Goal: Task Accomplishment & Management: Complete application form

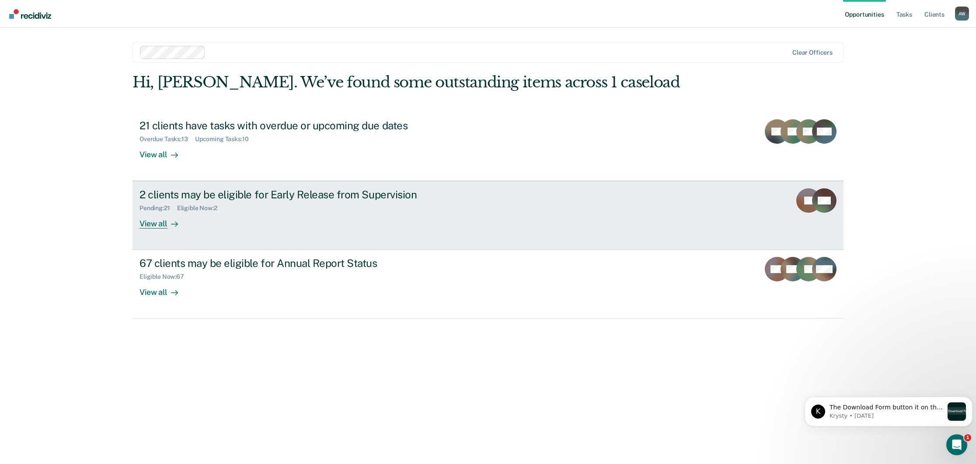
click at [251, 203] on div "Pending : 21 Eligible Now : 2" at bounding box center [292, 206] width 307 height 11
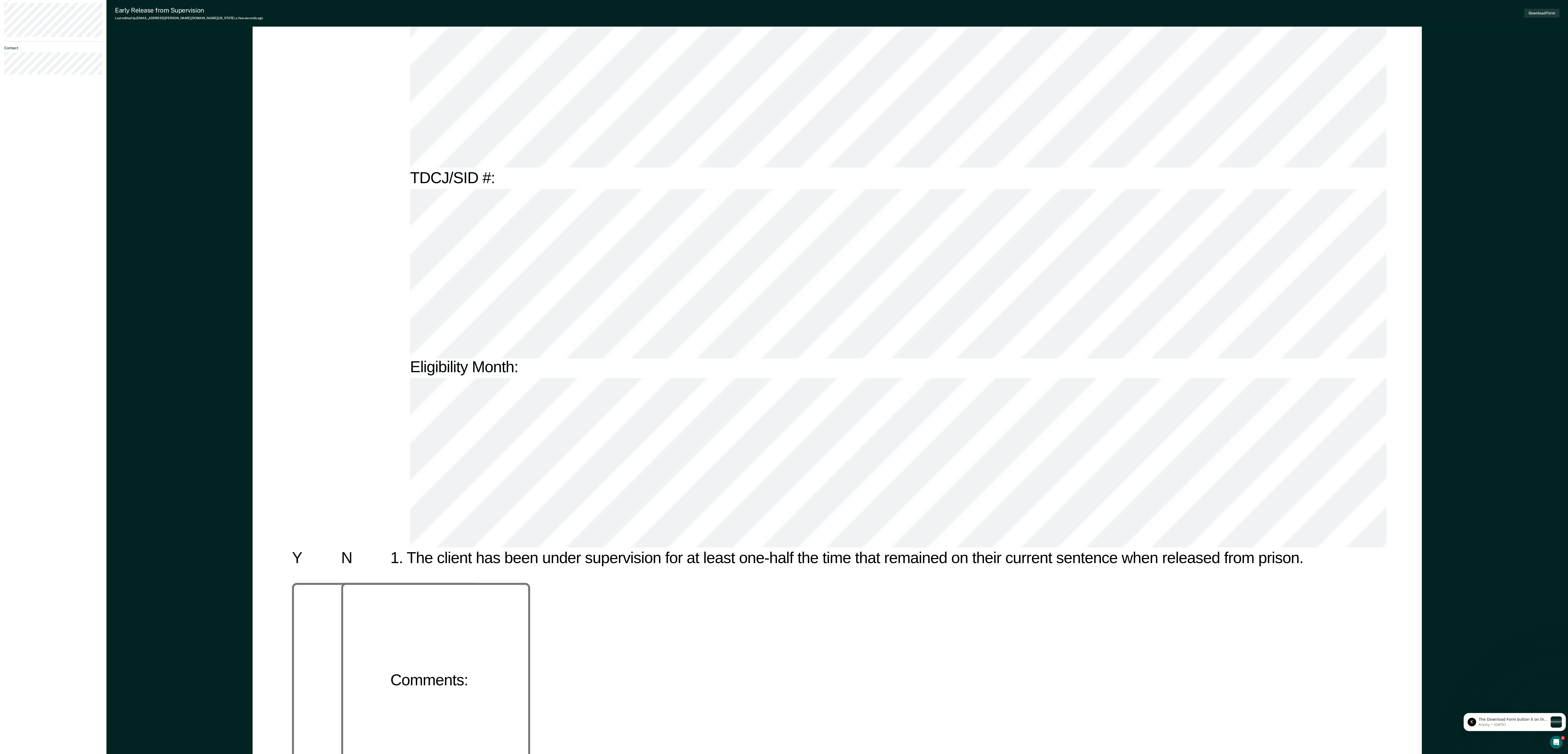
scroll to position [213, 0]
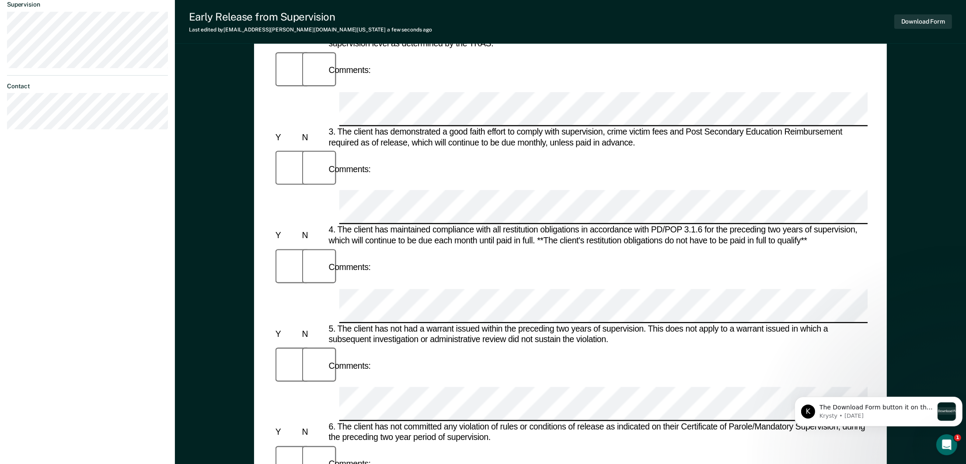
scroll to position [304, 0]
click at [263, 416] on div "Early Release from Supervision (ERS) Checklist, Recommendation, and Determinati…" at bounding box center [570, 181] width 633 height 824
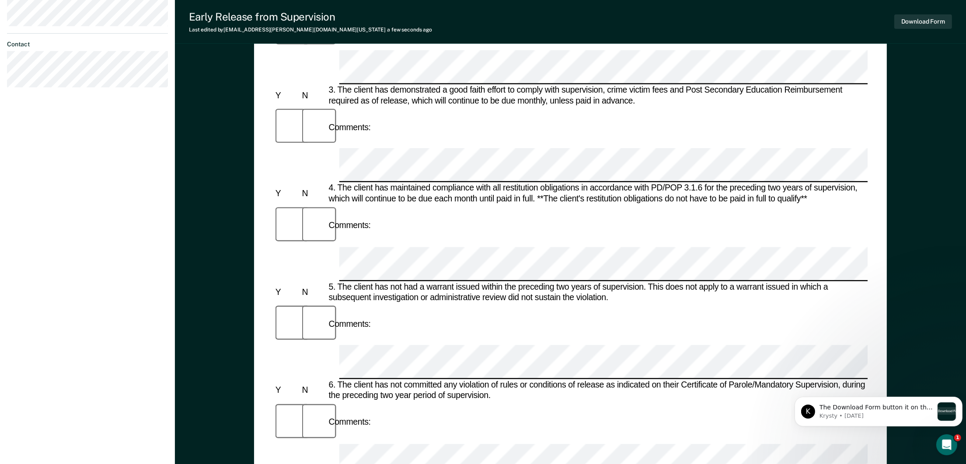
scroll to position [369, 0]
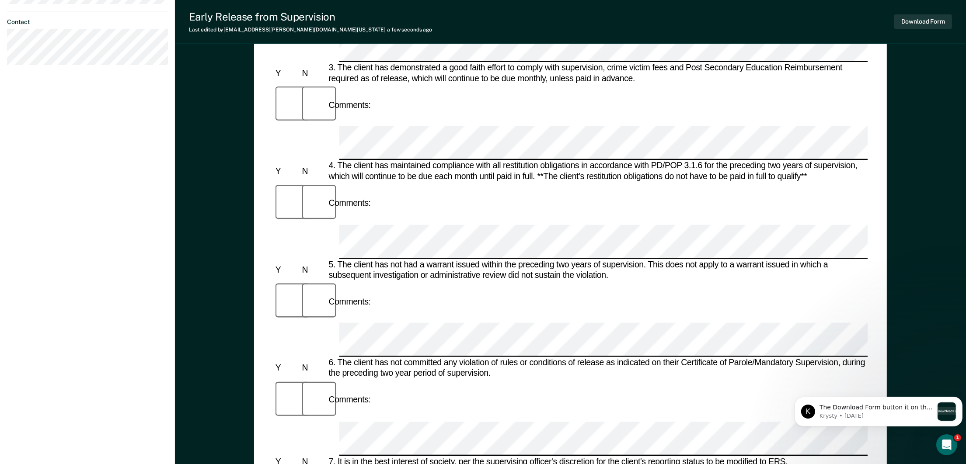
click at [95, 414] on div "Annett Williams A W Profile How it works Log Out Back CM Early Release from Sup…" at bounding box center [87, 93] width 175 height 925
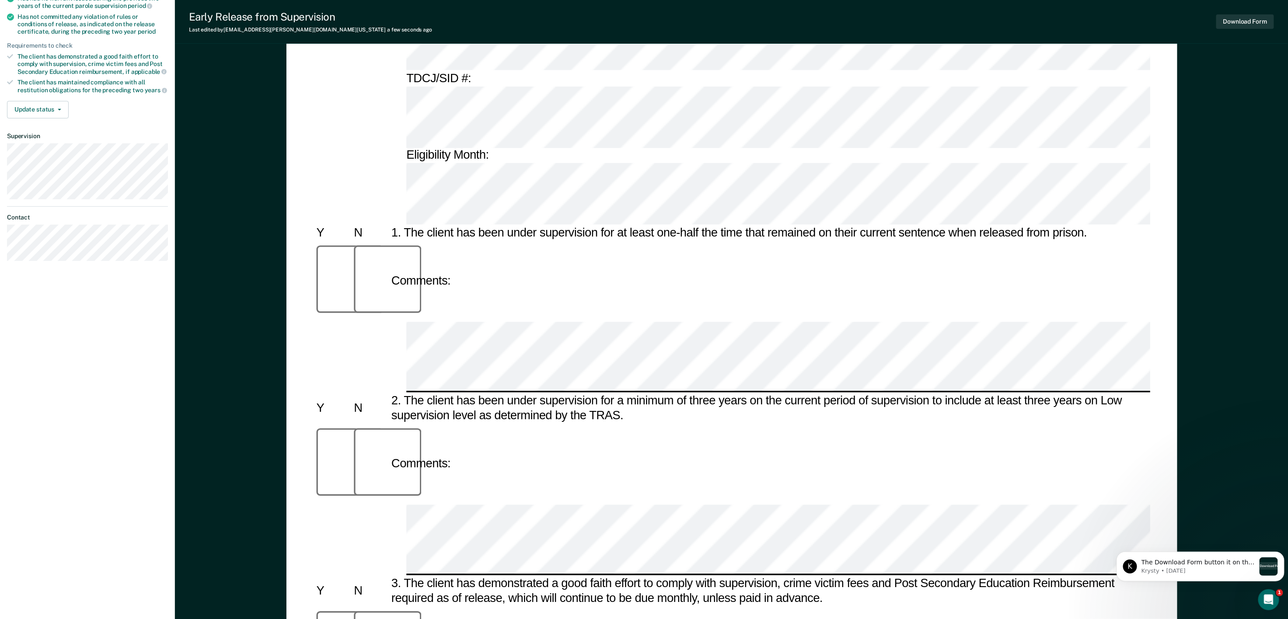
scroll to position [0, 0]
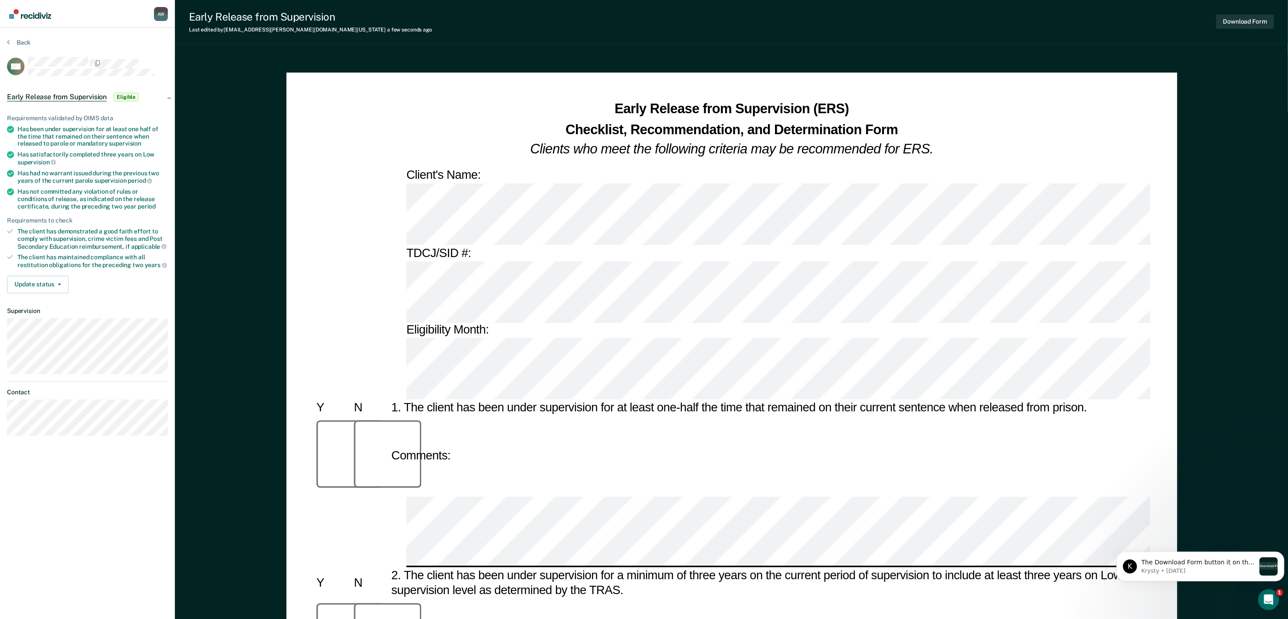
click at [976, 20] on button "Download Form" at bounding box center [1245, 21] width 58 height 14
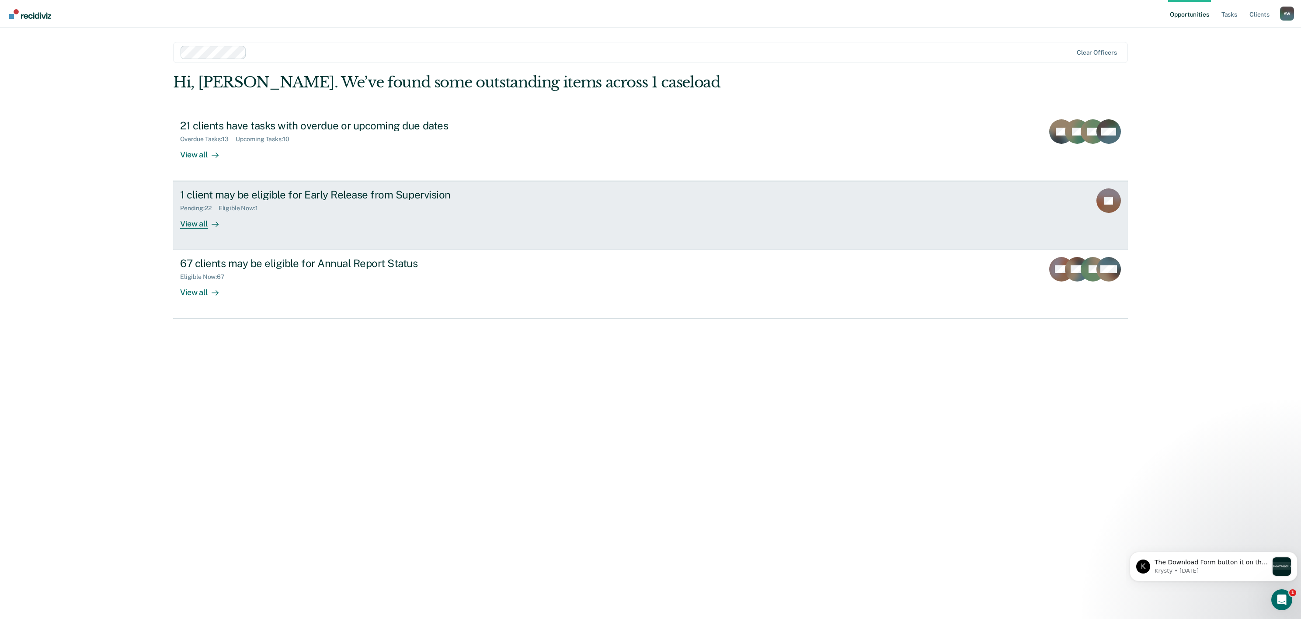
click at [301, 205] on div "Pending : 22 Eligible Now : 1" at bounding box center [333, 206] width 307 height 11
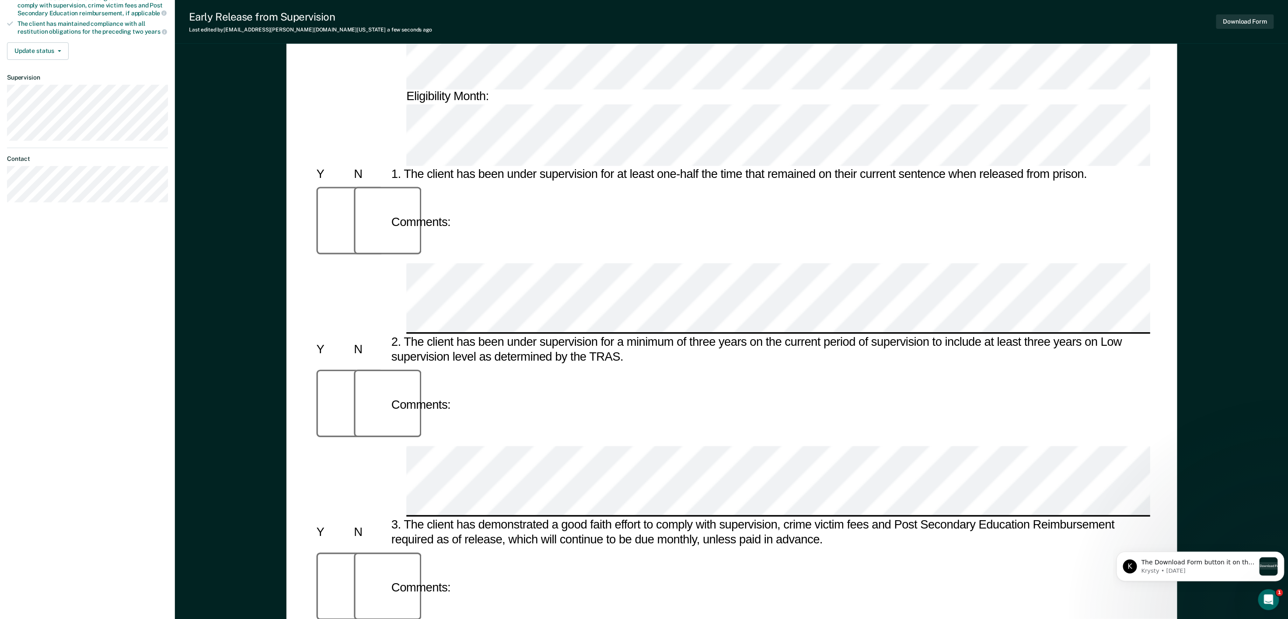
scroll to position [262, 0]
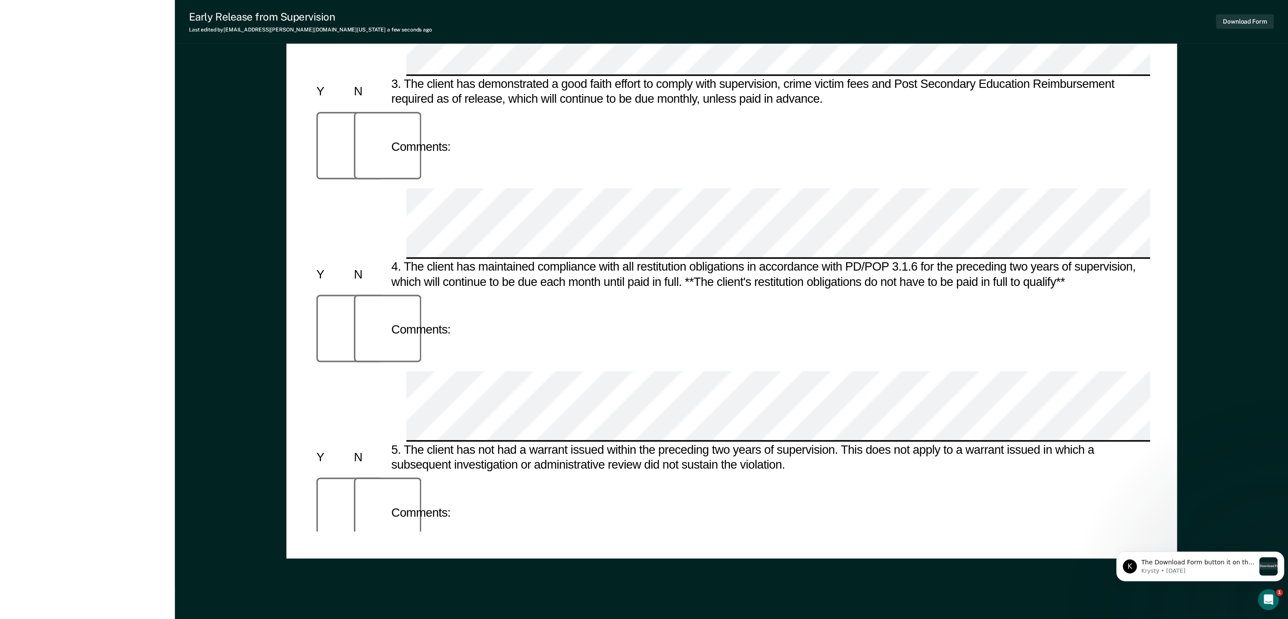
scroll to position [683, 0]
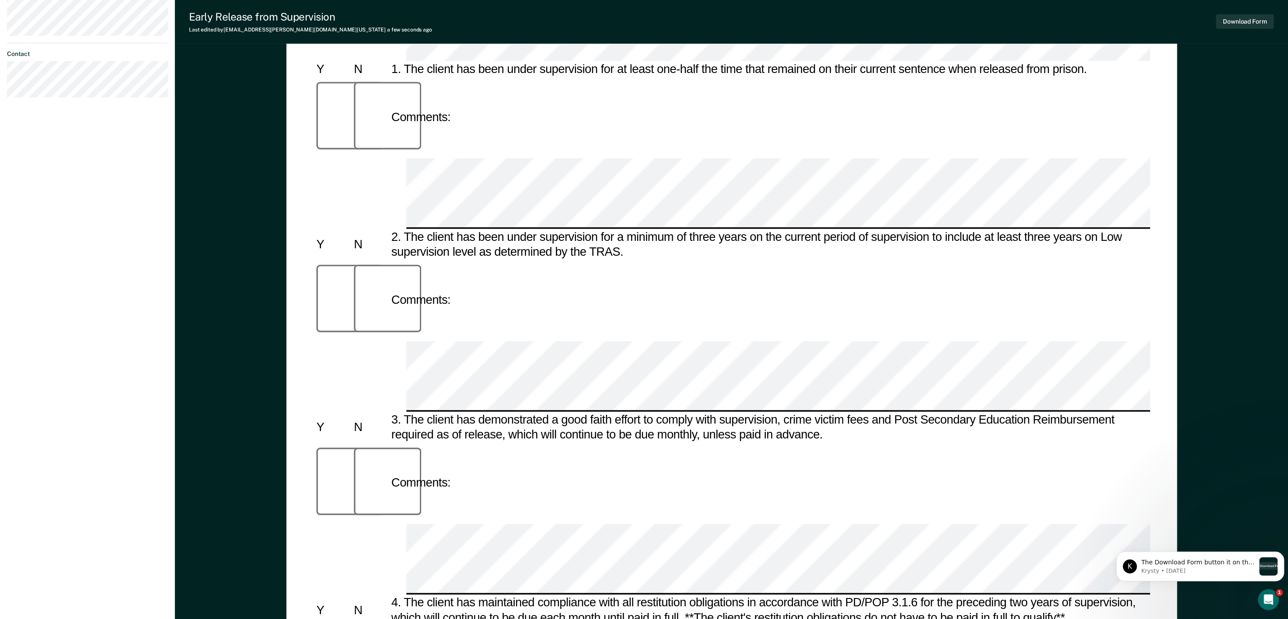
scroll to position [333, 0]
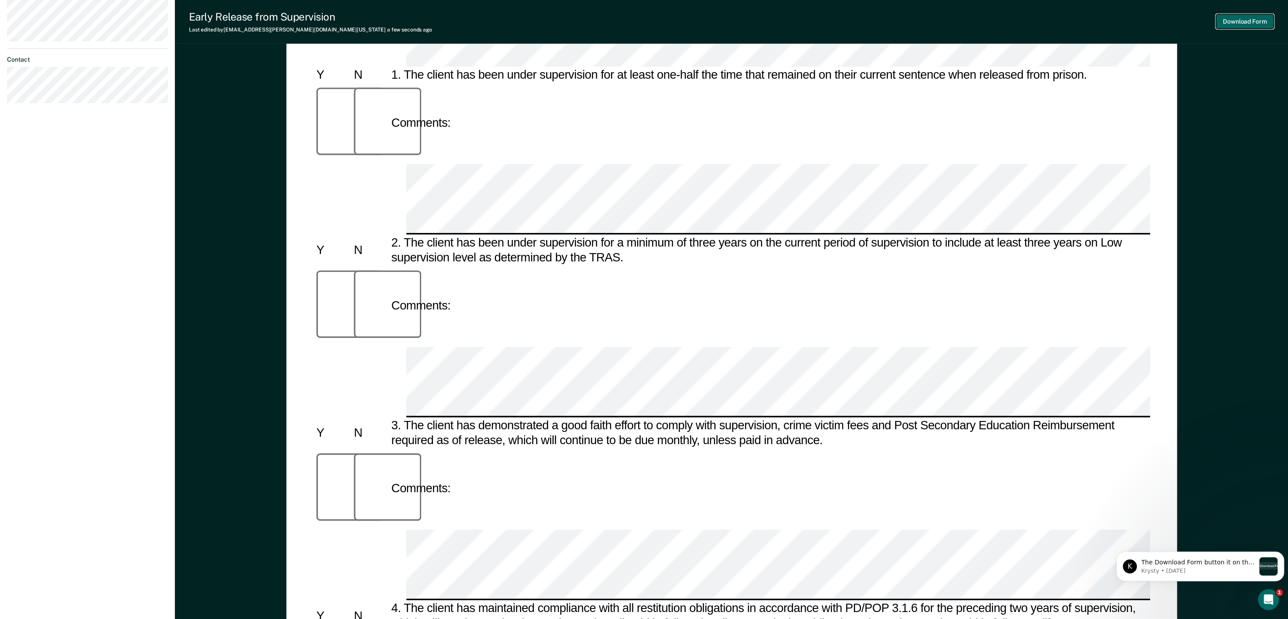
click at [1227, 25] on button "Download Form" at bounding box center [1245, 21] width 58 height 14
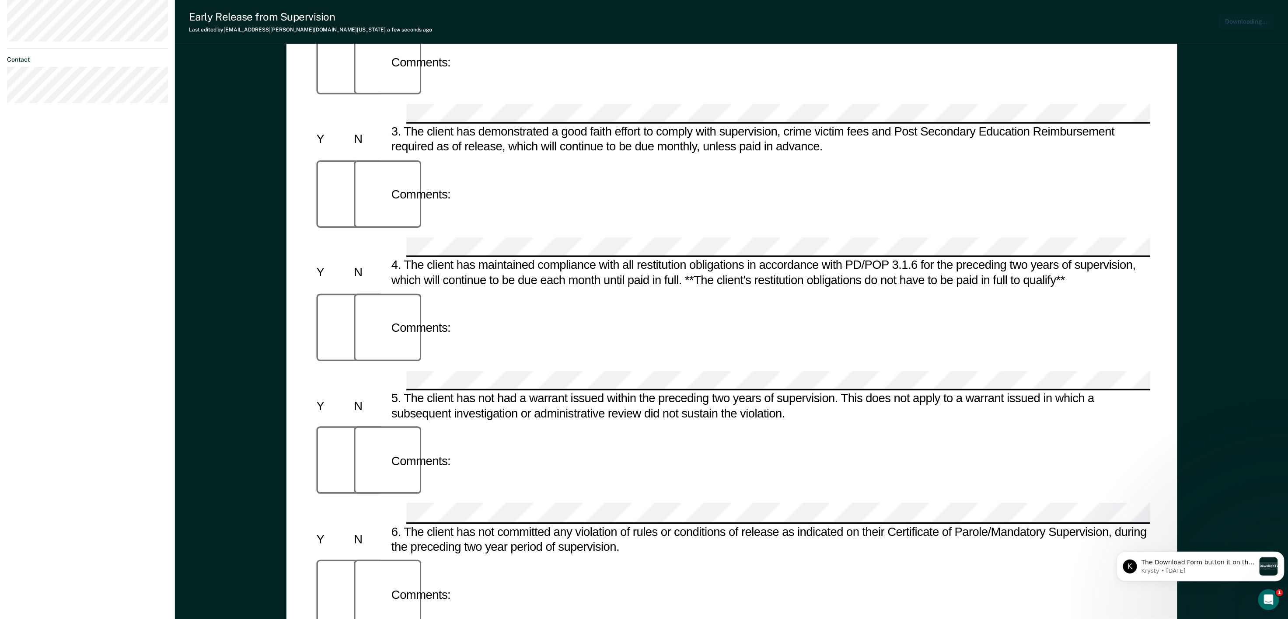
scroll to position [383, 0]
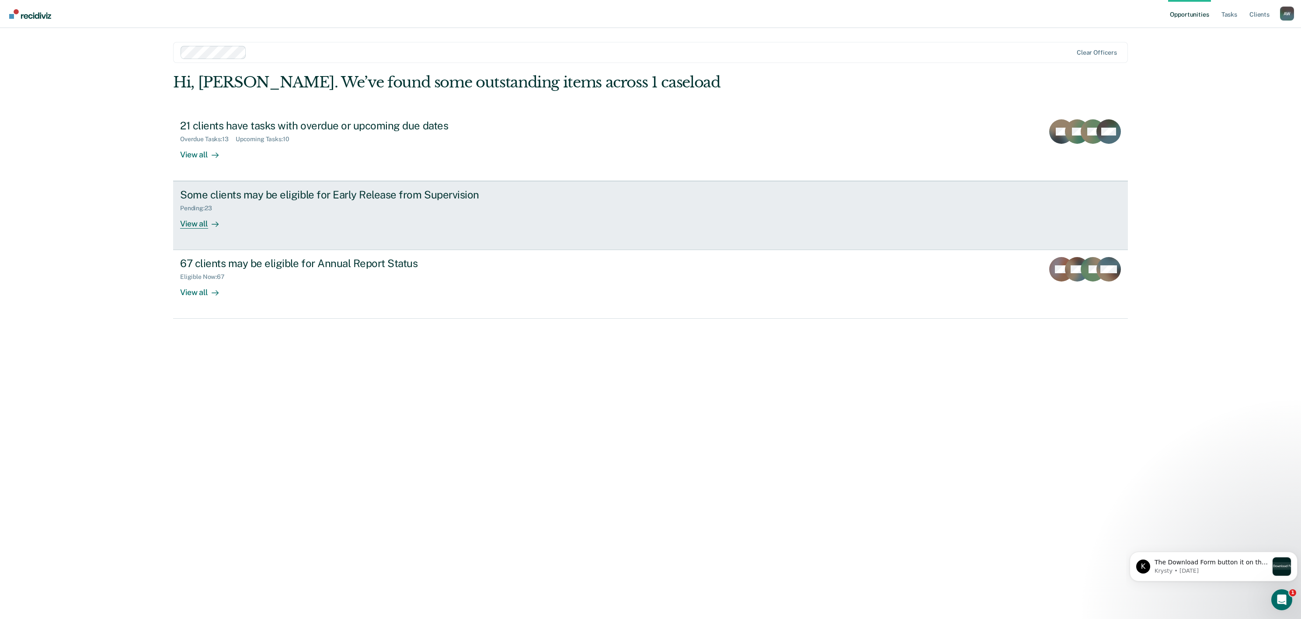
click at [325, 225] on div "Some clients may be eligible for Early Release from Supervision Pending : 23 Vi…" at bounding box center [344, 208] width 328 height 40
click at [188, 224] on div "View all" at bounding box center [204, 220] width 49 height 17
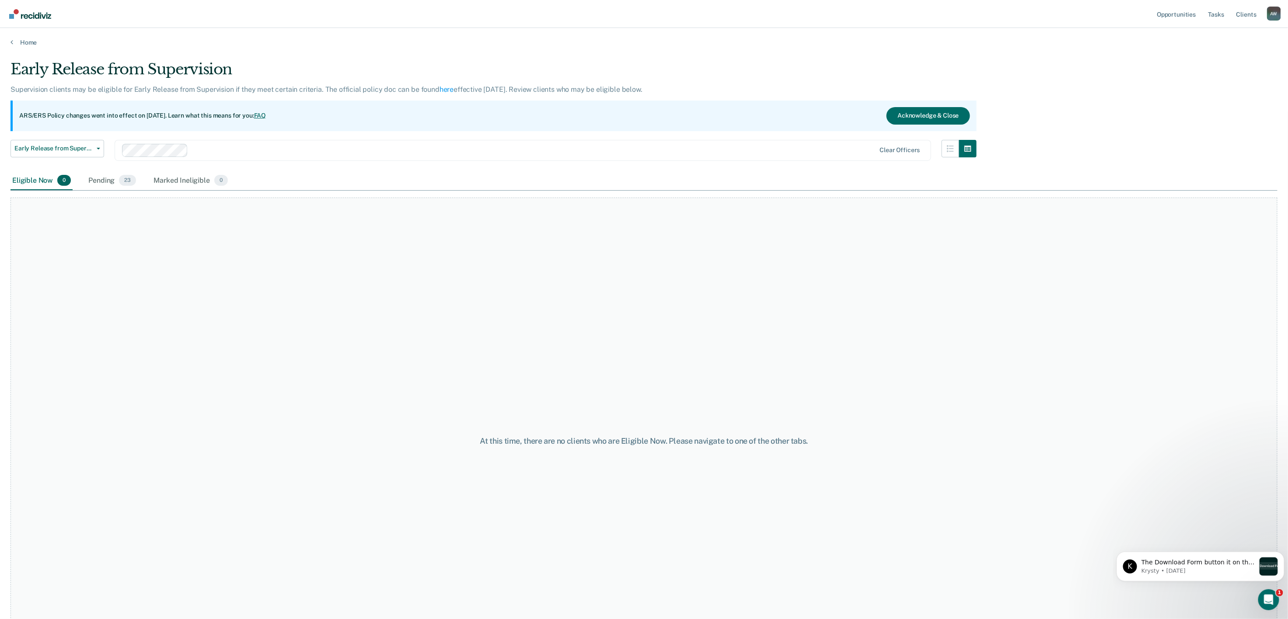
click at [53, 117] on p "ARS/ERS Policy changes went into effect on [DATE]. Learn what this means for yo…" at bounding box center [142, 116] width 247 height 9
click at [51, 183] on div "Eligible Now 0" at bounding box center [41, 180] width 62 height 19
click at [182, 196] on div "At this time, there are no clients who are Eligible Now. Please navigate to one…" at bounding box center [643, 437] width 1267 height 493
click at [102, 180] on div "Pending 23" at bounding box center [112, 180] width 51 height 19
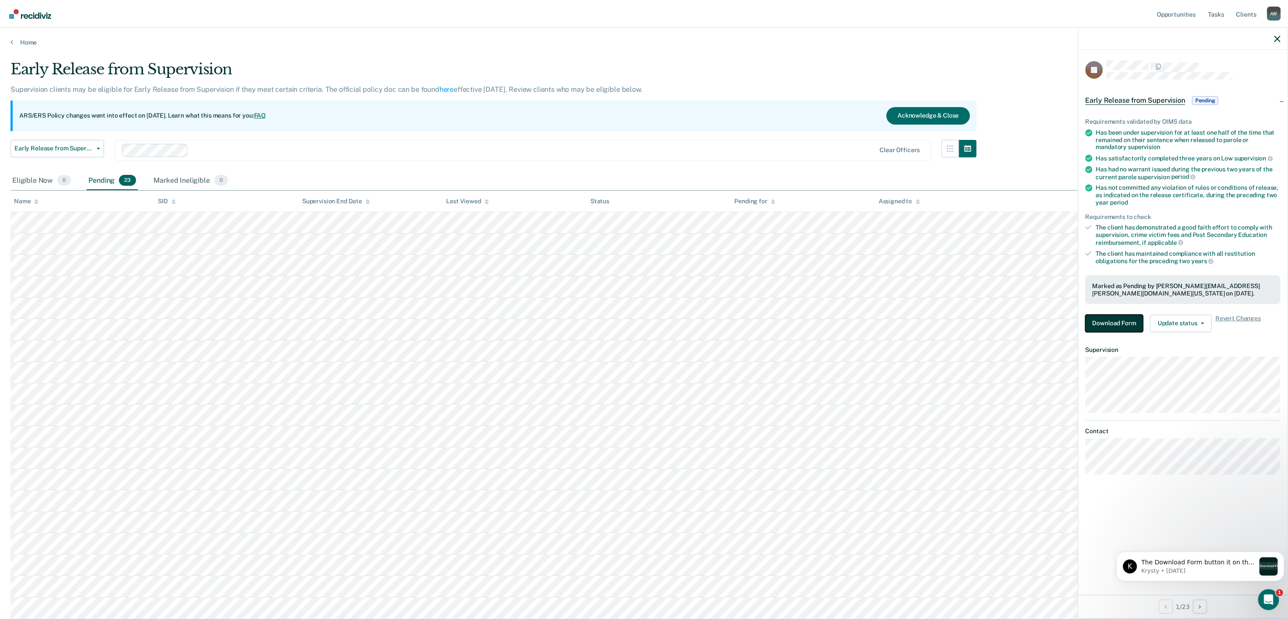
click at [1107, 321] on button "Download Form" at bounding box center [1114, 323] width 58 height 17
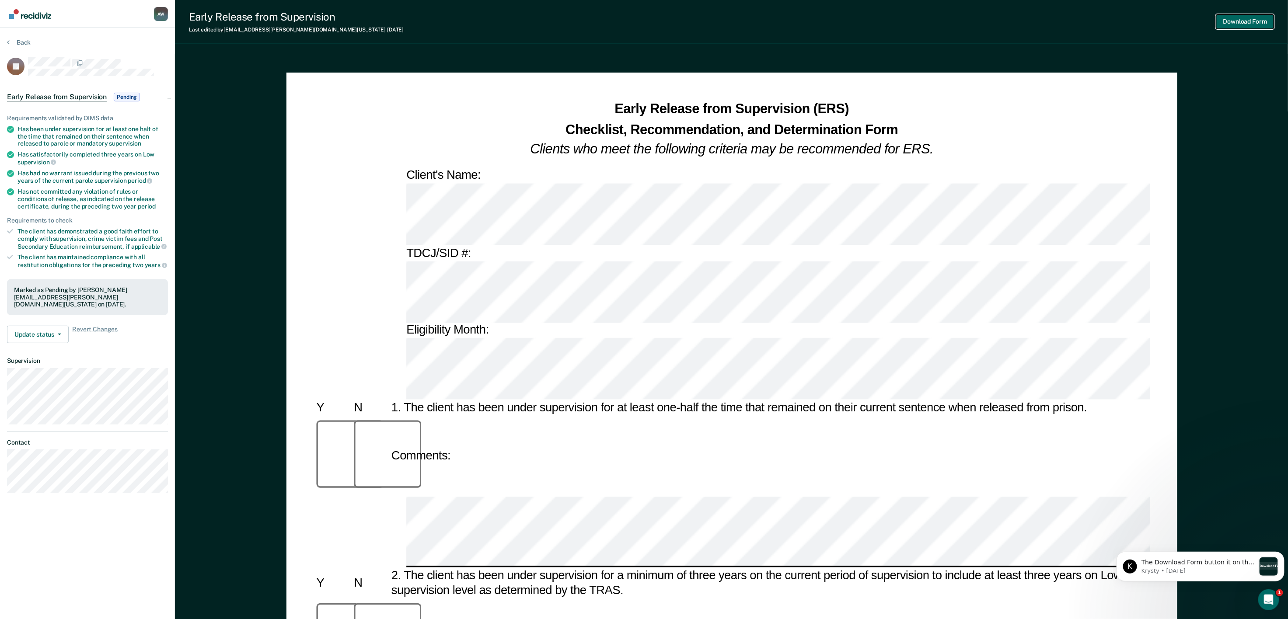
click at [1261, 18] on button "Download Form" at bounding box center [1245, 21] width 58 height 14
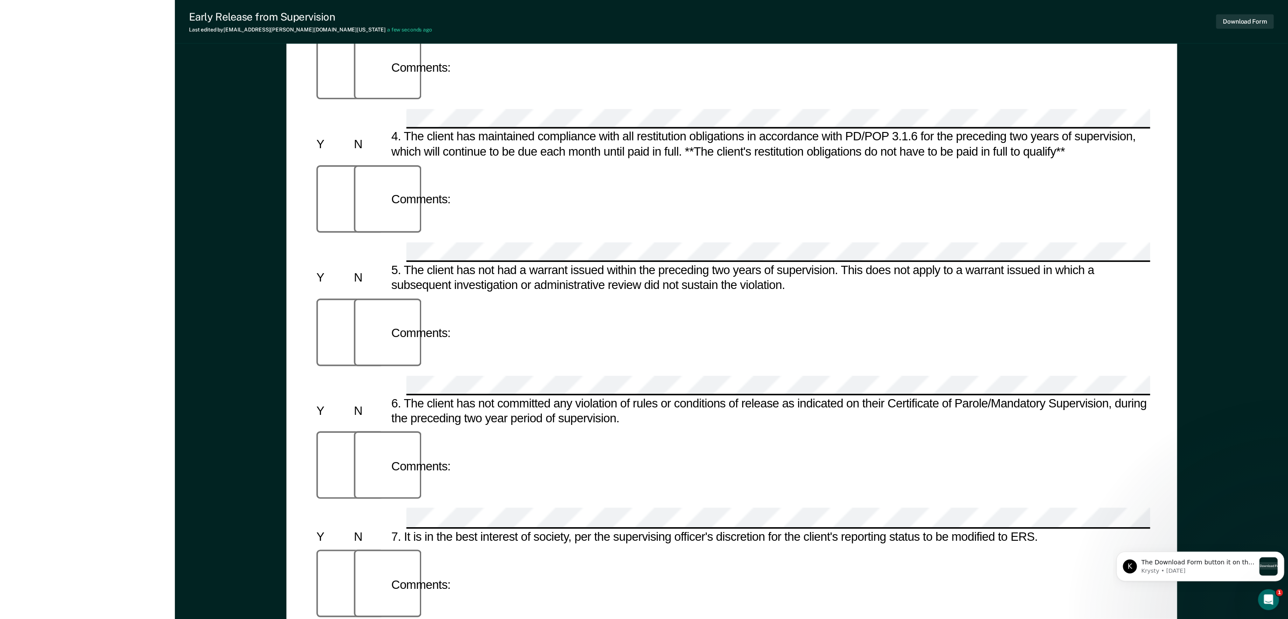
scroll to position [508, 0]
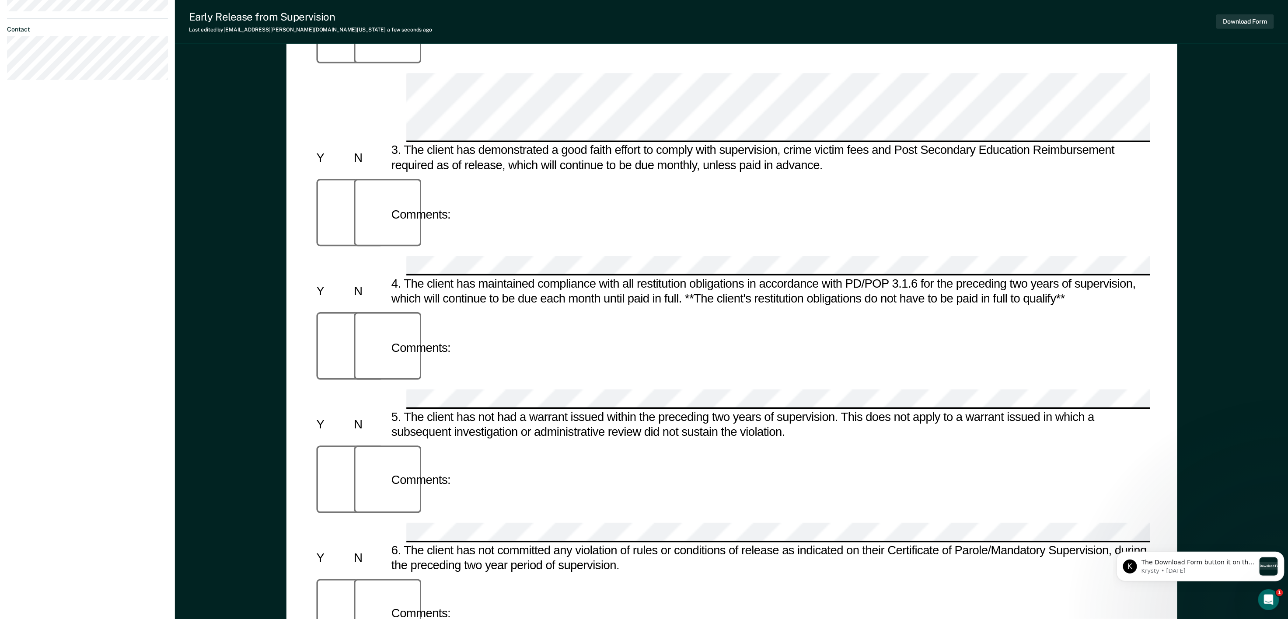
scroll to position [158, 0]
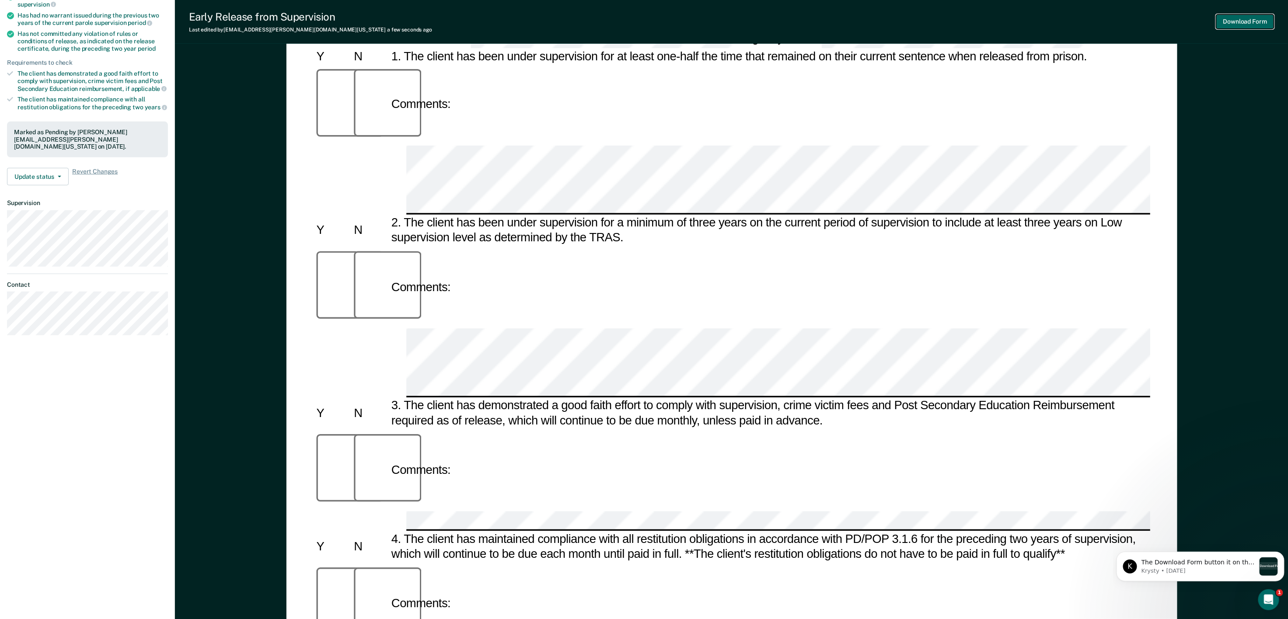
click at [1248, 20] on button "Download Form" at bounding box center [1245, 21] width 58 height 14
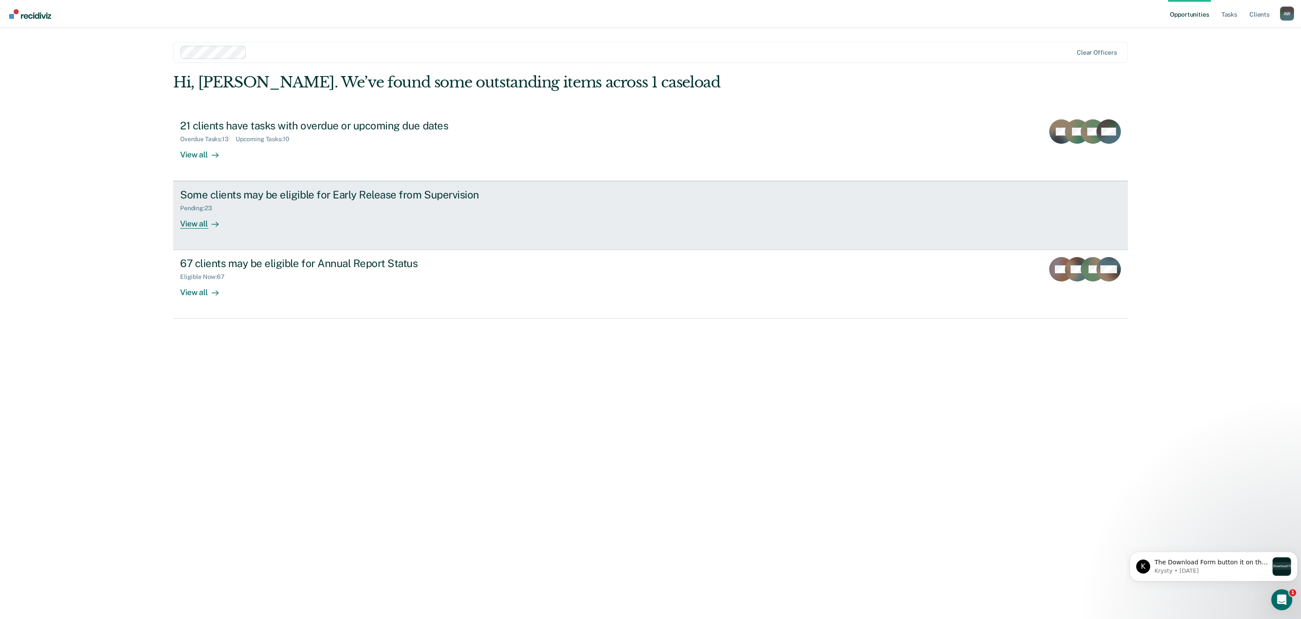
click at [337, 202] on div "Pending : 23" at bounding box center [333, 206] width 307 height 11
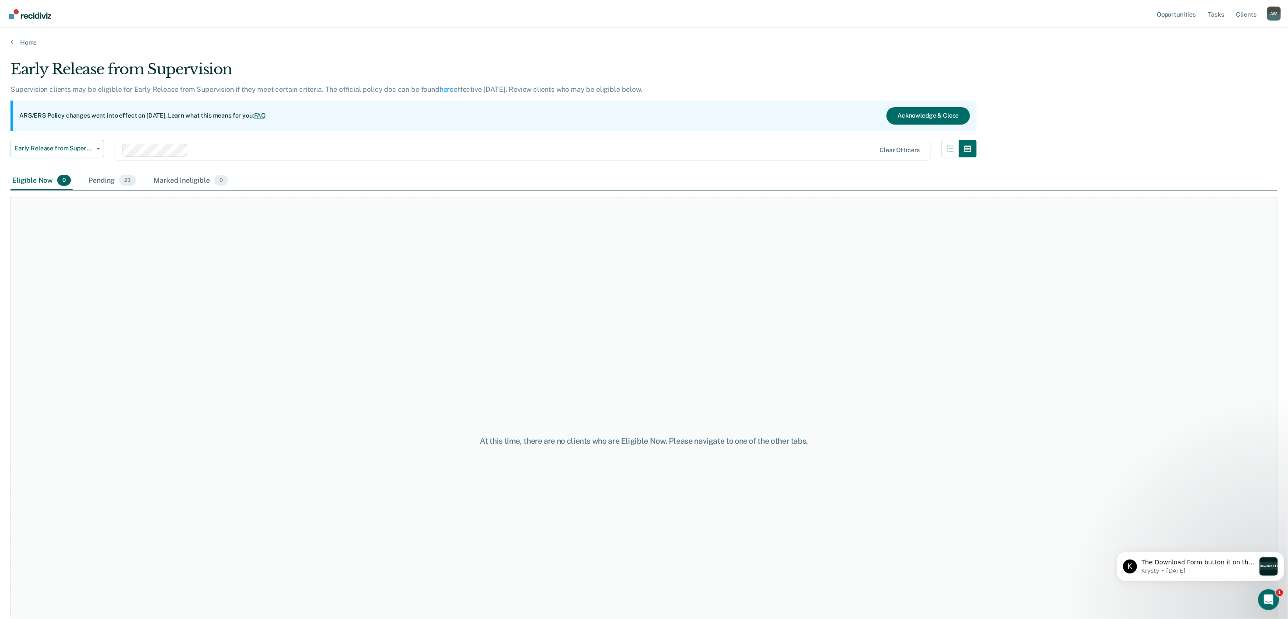
click at [124, 116] on p "ARS/ERS Policy changes went into effect on [DATE]. Learn what this means for yo…" at bounding box center [142, 116] width 247 height 9
click at [94, 148] on span "button" at bounding box center [96, 149] width 7 height 2
click at [147, 110] on div "ARS/ERS Policy changes went into effect on [DATE]. Learn what this means for yo…" at bounding box center [493, 116] width 966 height 31
click at [105, 180] on div "Pending 23" at bounding box center [112, 180] width 51 height 19
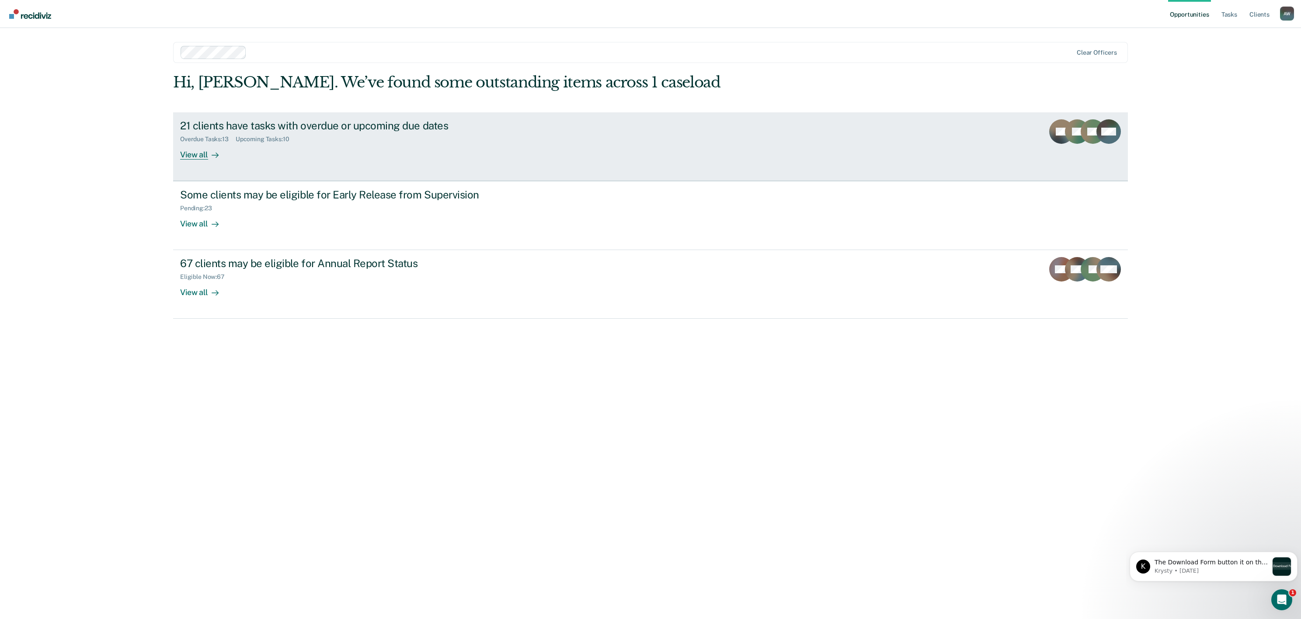
click at [387, 145] on div "21 clients have tasks with overdue or upcoming due dates Overdue Tasks : 13 Upc…" at bounding box center [344, 139] width 328 height 40
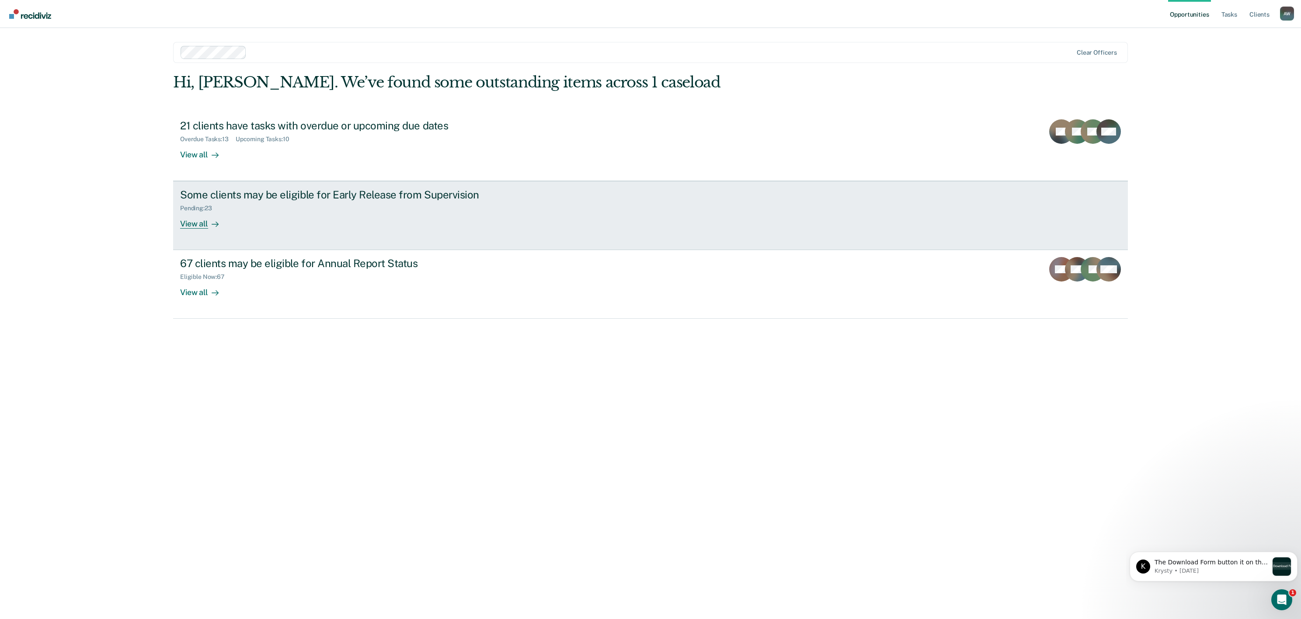
click at [254, 192] on div "Some clients may be eligible for Early Release from Supervision" at bounding box center [333, 194] width 307 height 13
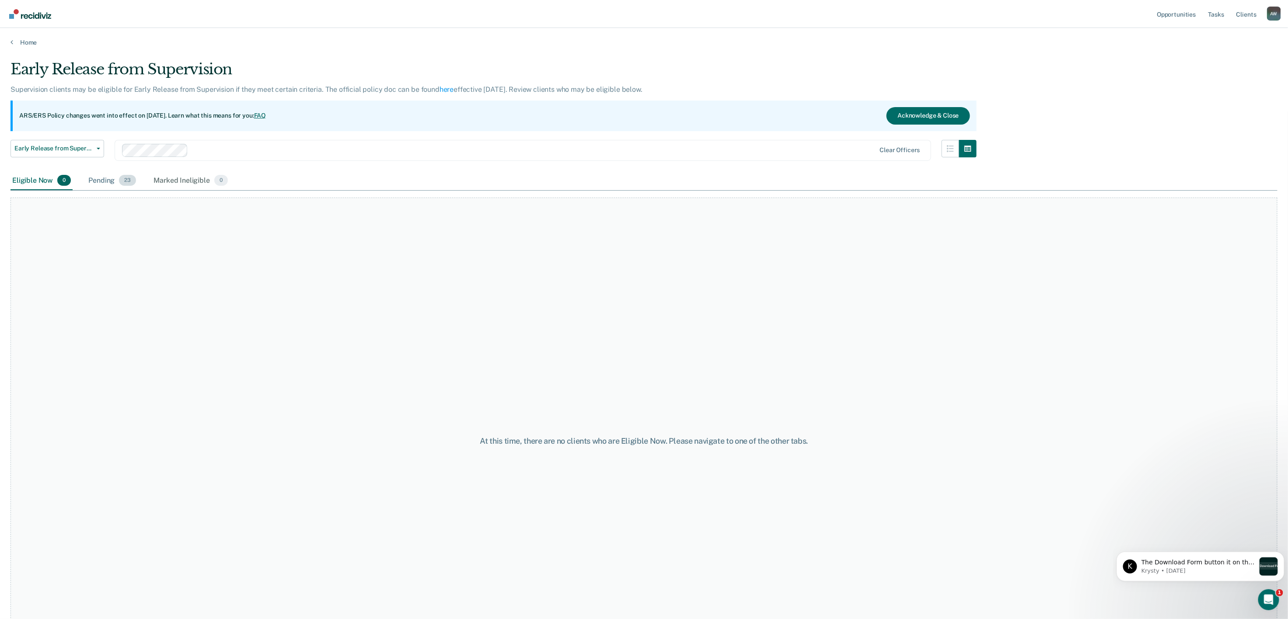
click at [101, 183] on div "Pending 23" at bounding box center [112, 180] width 51 height 19
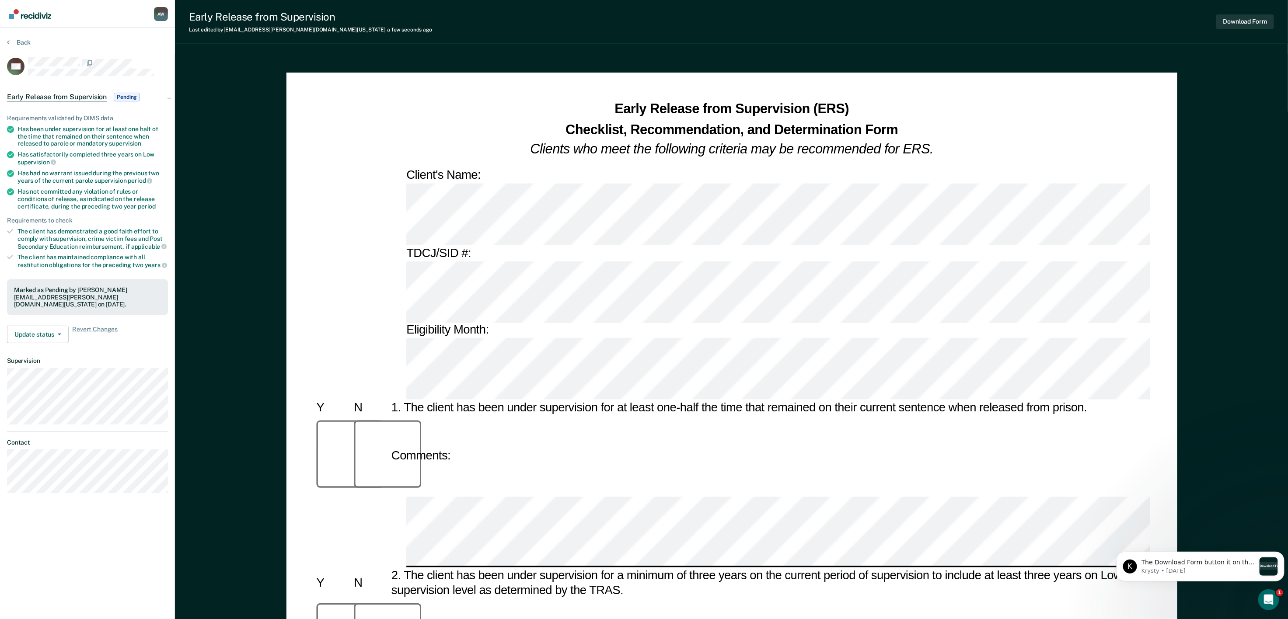
click at [1240, 23] on button "Download Form" at bounding box center [1245, 21] width 58 height 14
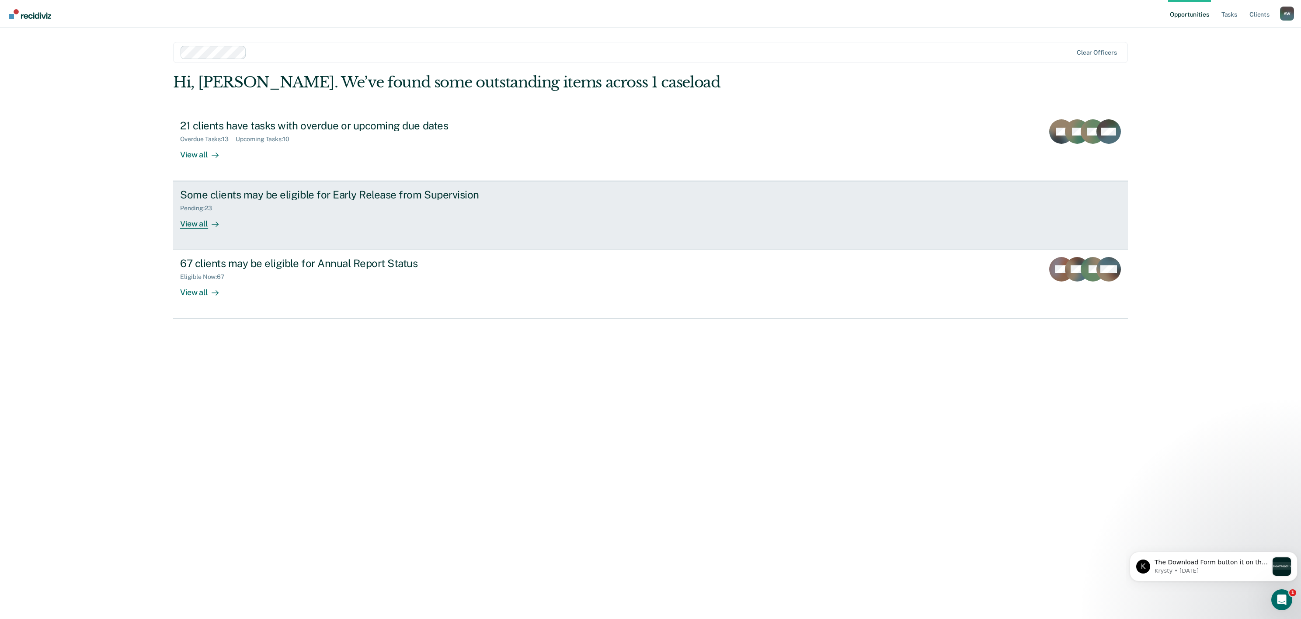
click at [213, 203] on div "Pending : 23" at bounding box center [333, 206] width 307 height 11
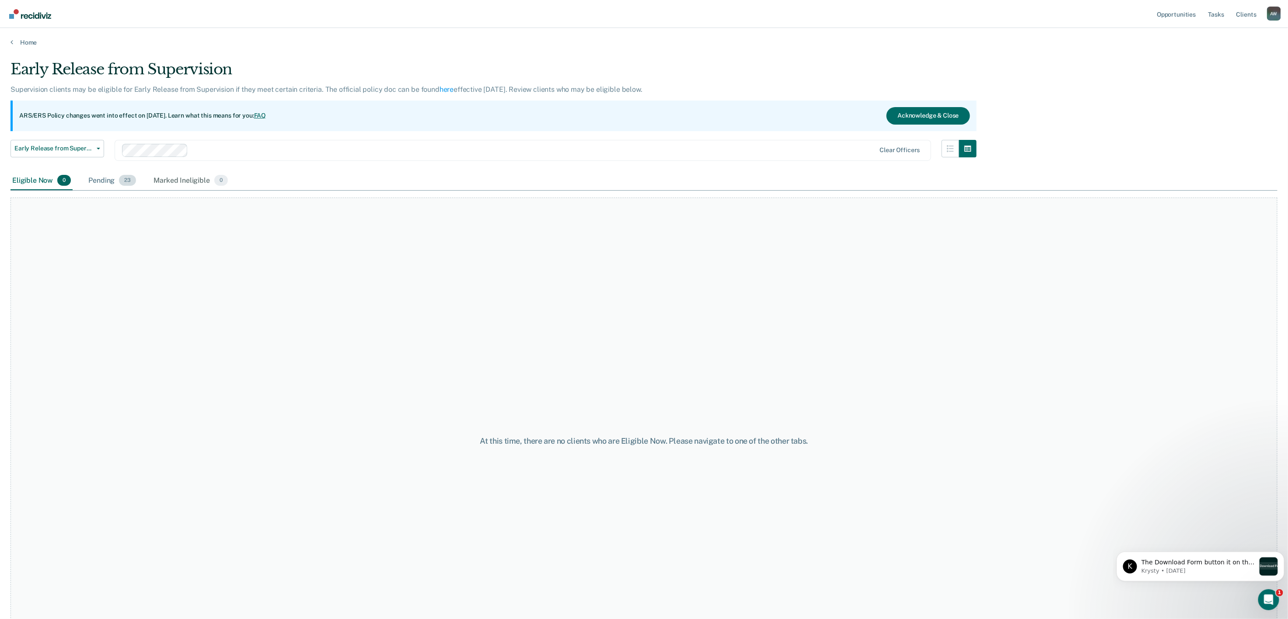
click at [115, 184] on div "Pending 23" at bounding box center [112, 180] width 51 height 19
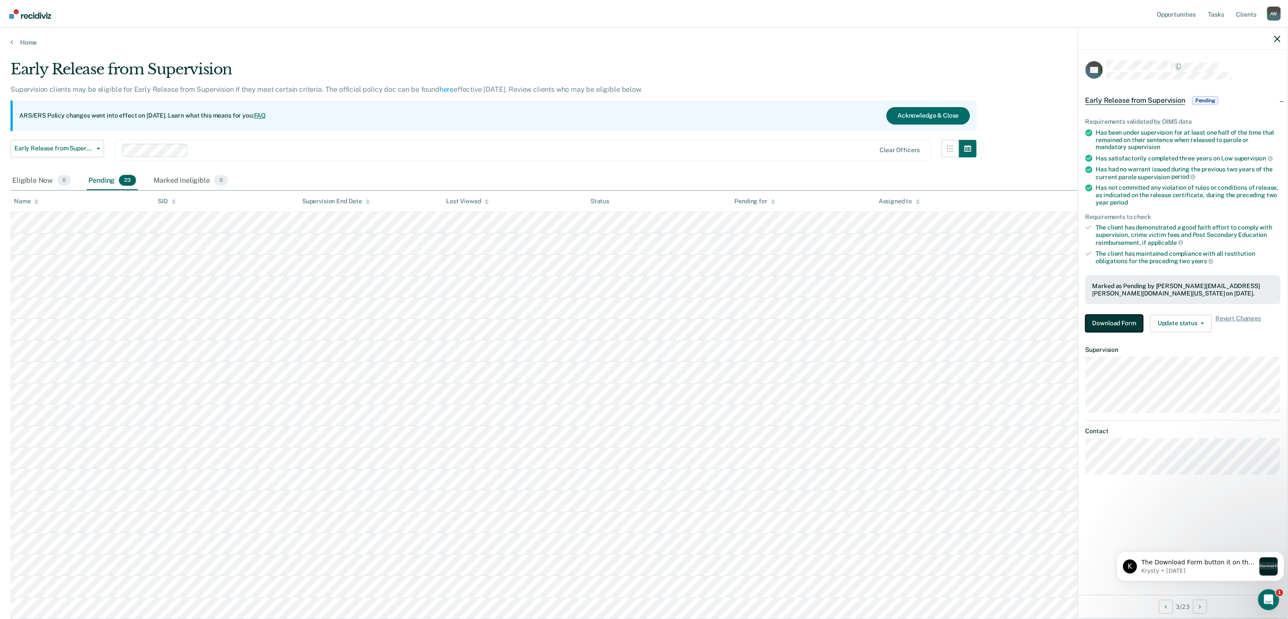
click at [1116, 323] on button "Download Form" at bounding box center [1114, 323] width 58 height 17
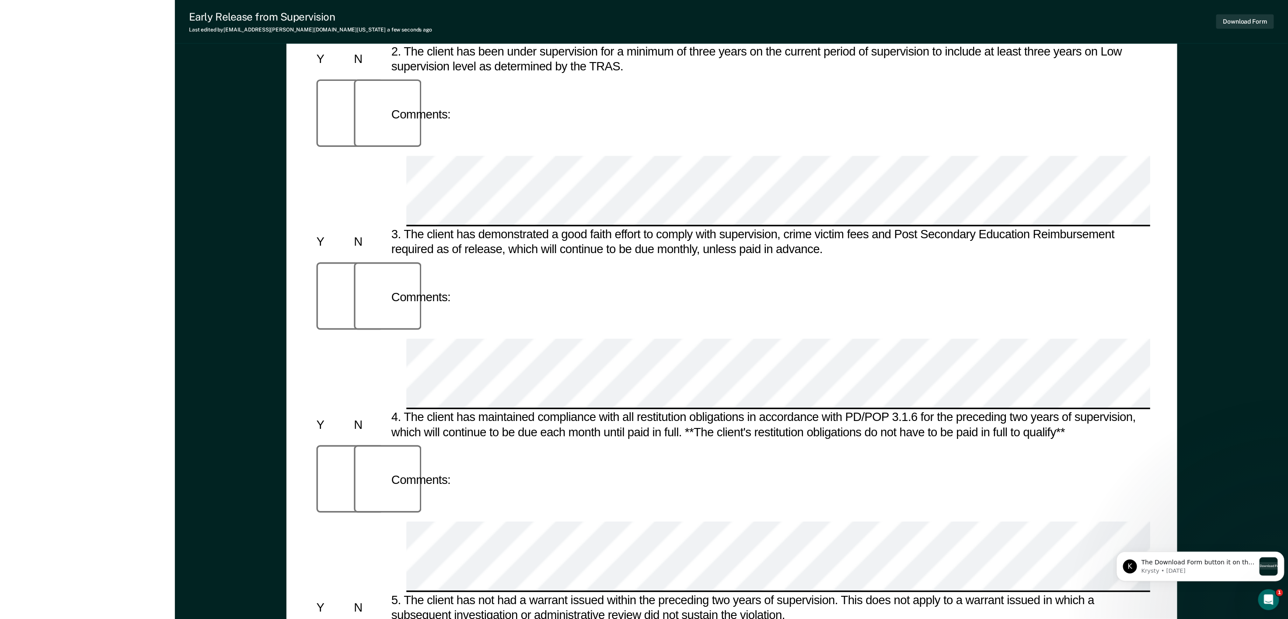
scroll to position [525, 0]
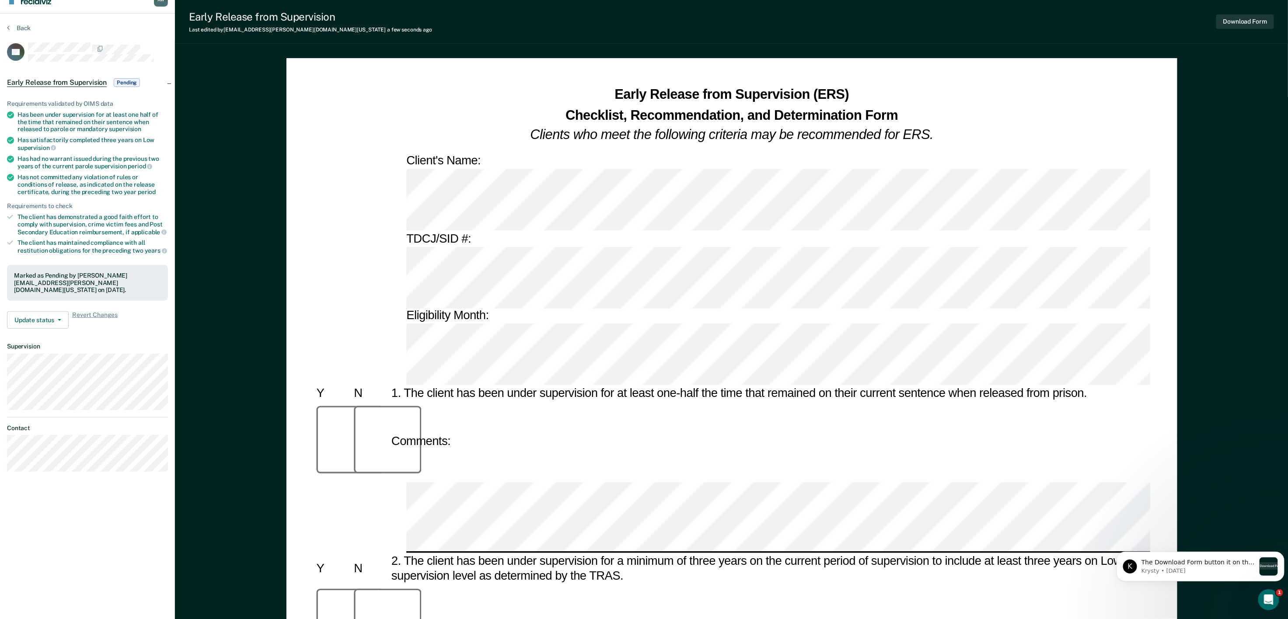
scroll to position [0, 0]
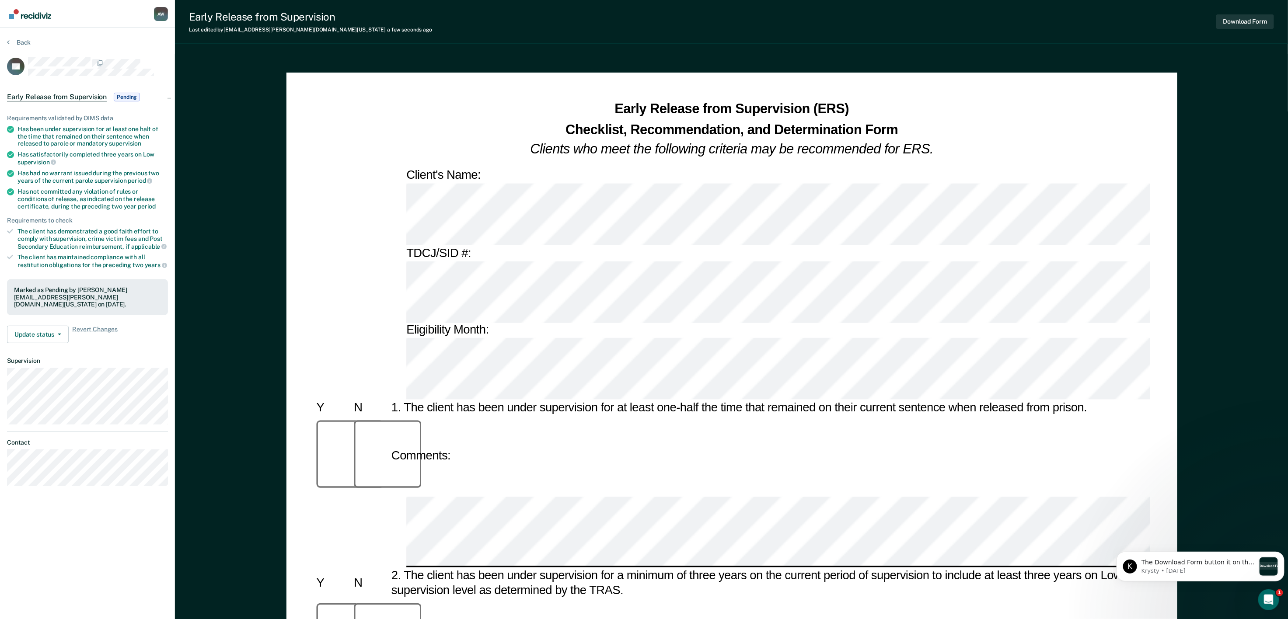
drag, startPoint x: 1203, startPoint y: 0, endPoint x: 656, endPoint y: 43, distance: 549.2
click at [656, 43] on div "Early Release from Supervision Last edited by Annett.Williams@tdcj.texas.gov a …" at bounding box center [731, 22] width 1113 height 44
click at [1235, 17] on button "Download Form" at bounding box center [1245, 21] width 58 height 14
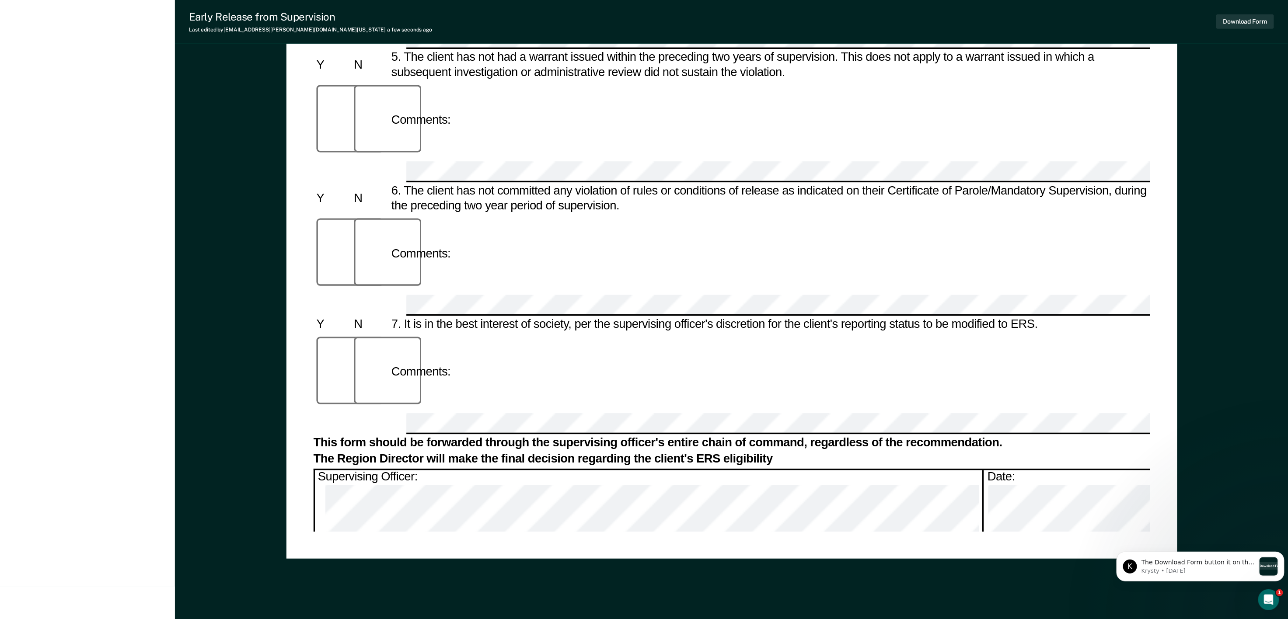
scroll to position [683, 0]
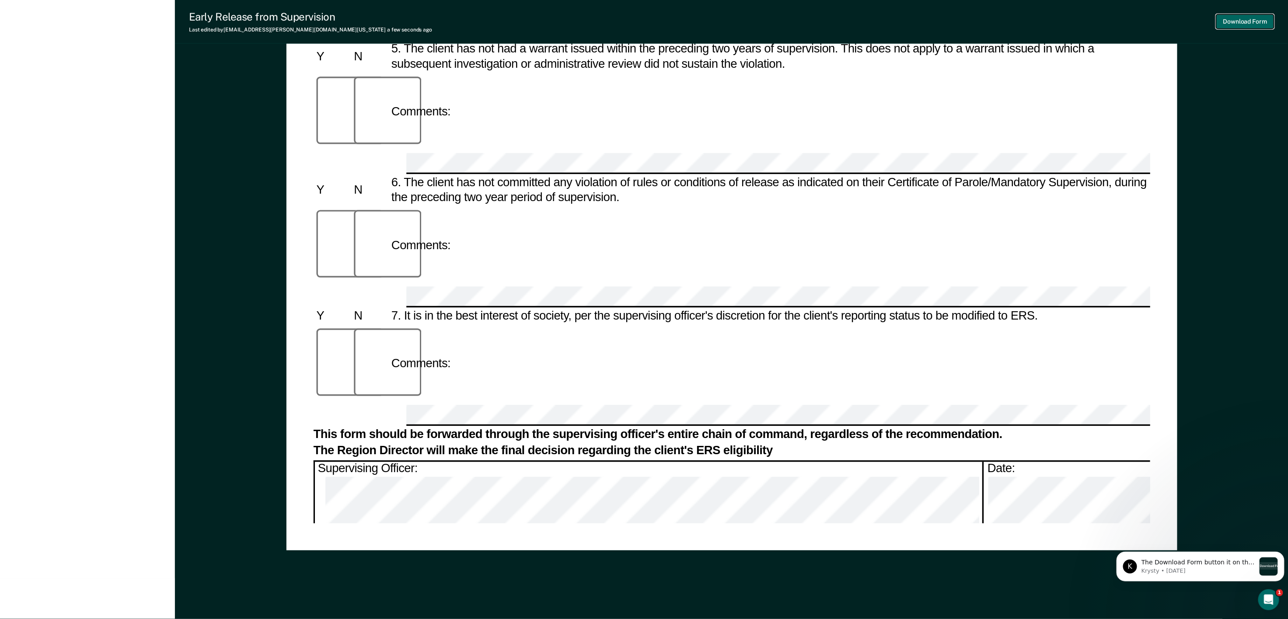
click at [1235, 17] on button "Download Form" at bounding box center [1245, 21] width 58 height 14
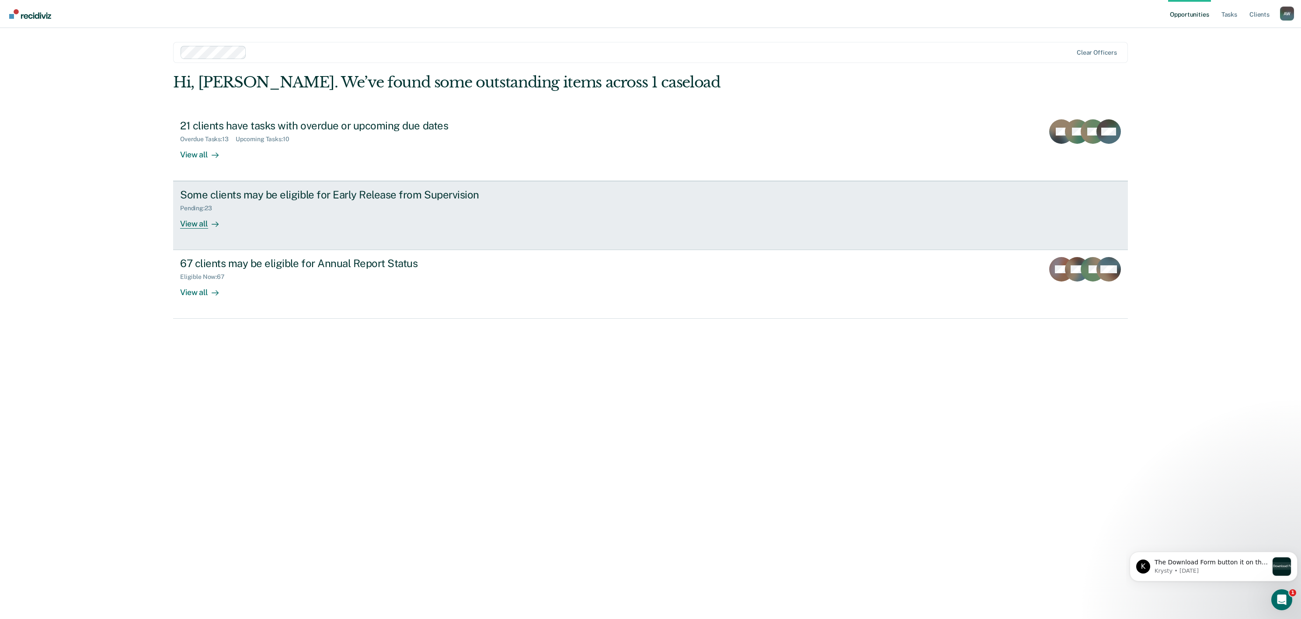
click at [446, 227] on div "Some clients may be eligible for Early Release from Supervision Pending : 23 Vi…" at bounding box center [344, 208] width 328 height 40
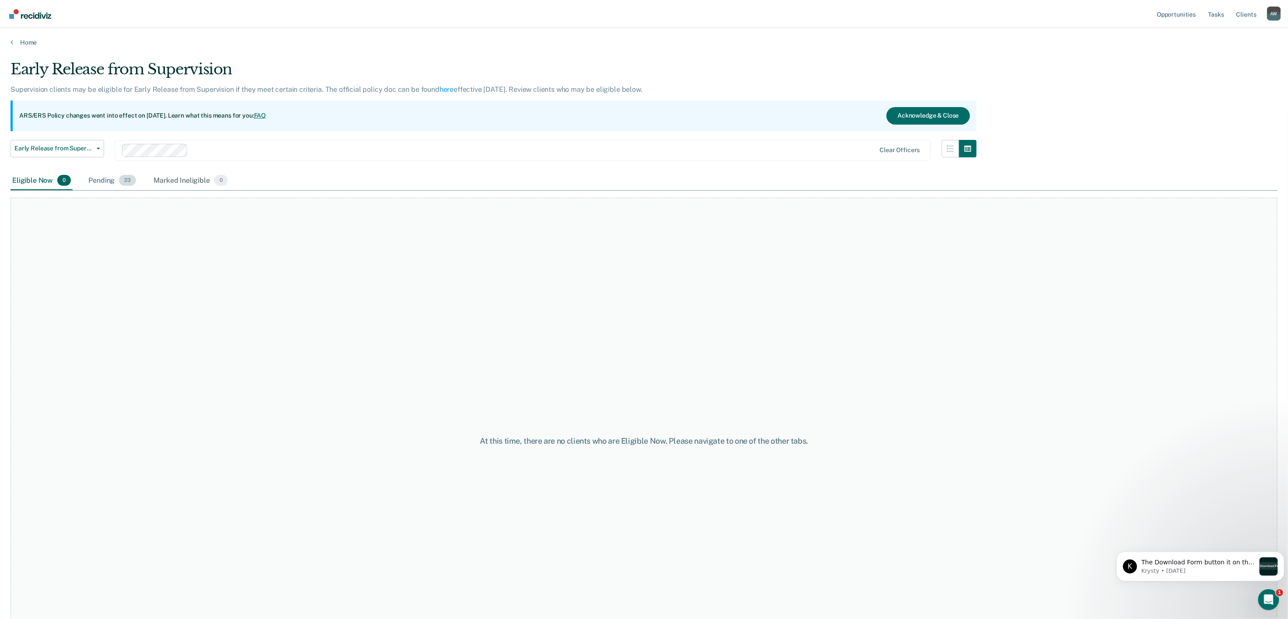
click at [122, 184] on span "23" at bounding box center [127, 180] width 17 height 11
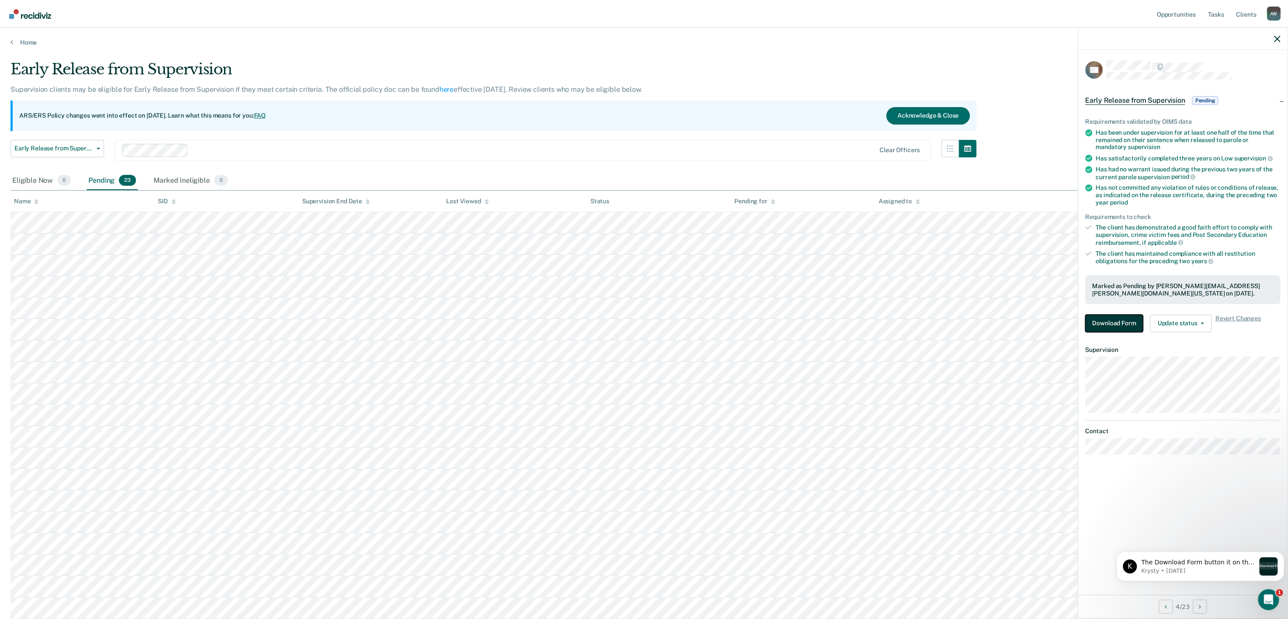
click at [1107, 318] on button "Download Form" at bounding box center [1114, 323] width 58 height 17
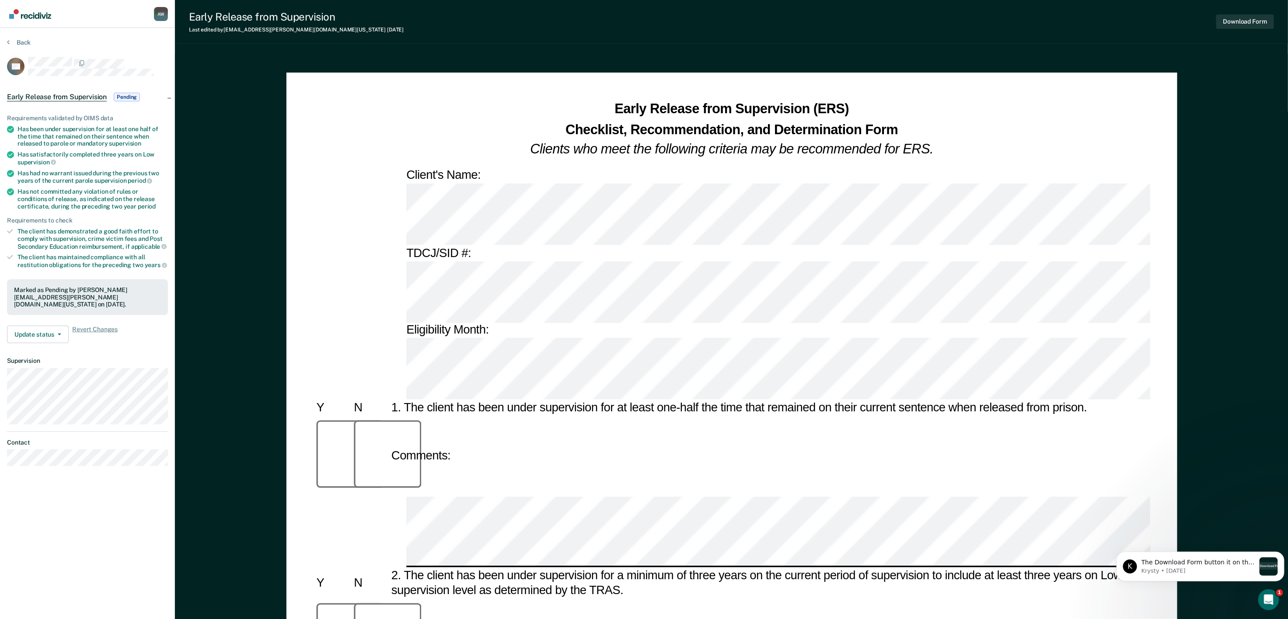
click at [1240, 19] on button "Download Form" at bounding box center [1245, 21] width 58 height 14
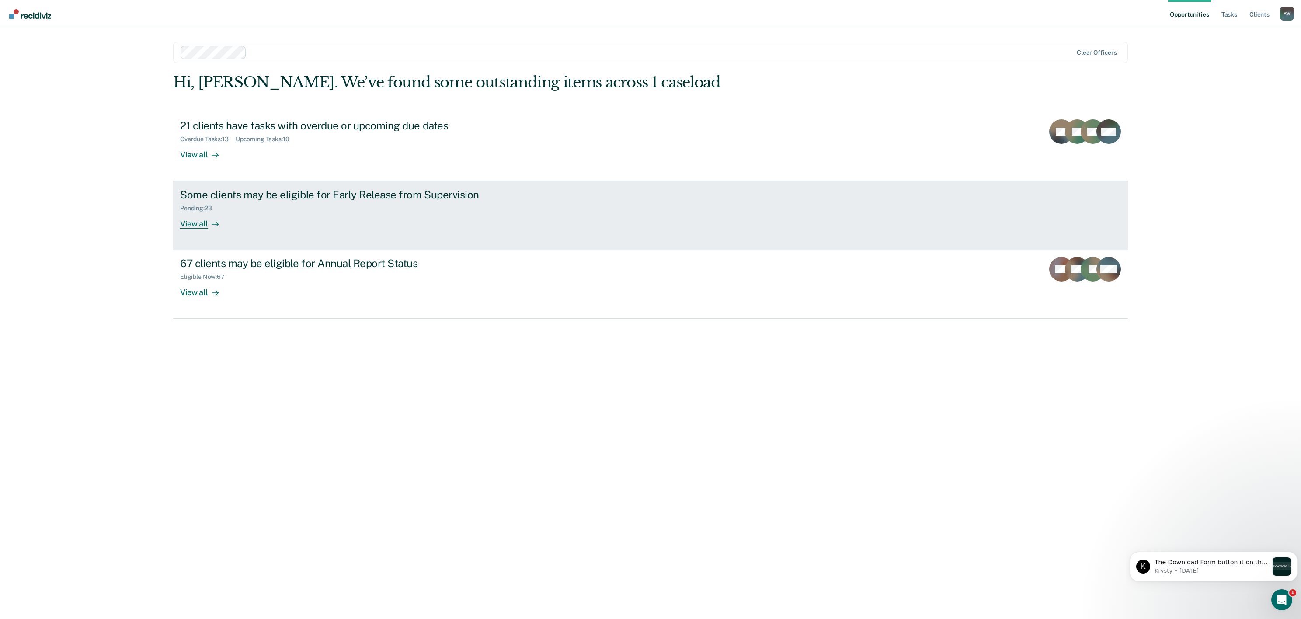
click at [227, 235] on link "Some clients may be eligible for Early Release from Supervision Pending : 23 Vi…" at bounding box center [650, 215] width 955 height 69
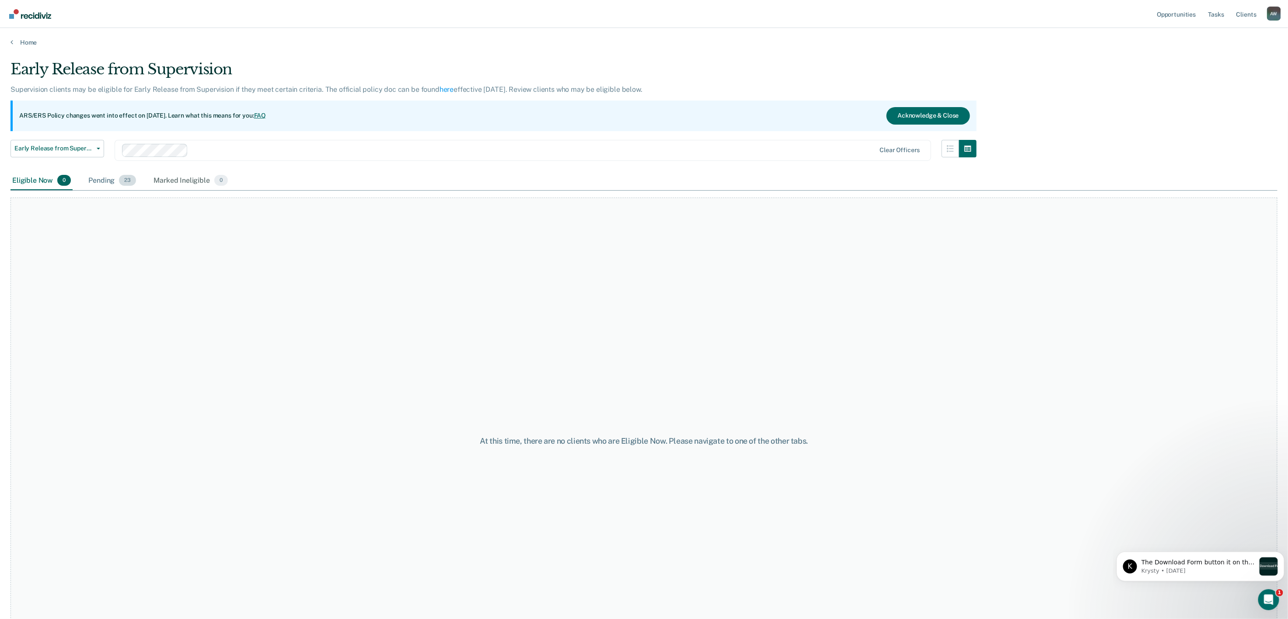
click at [122, 184] on span "23" at bounding box center [127, 180] width 17 height 11
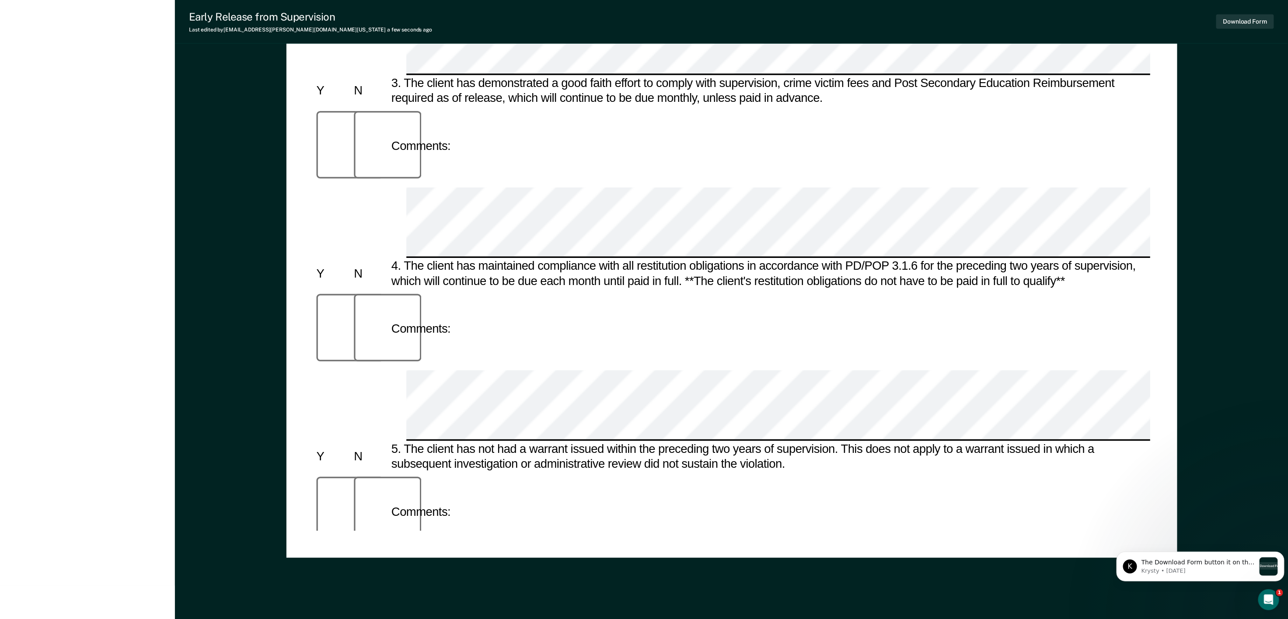
scroll to position [683, 0]
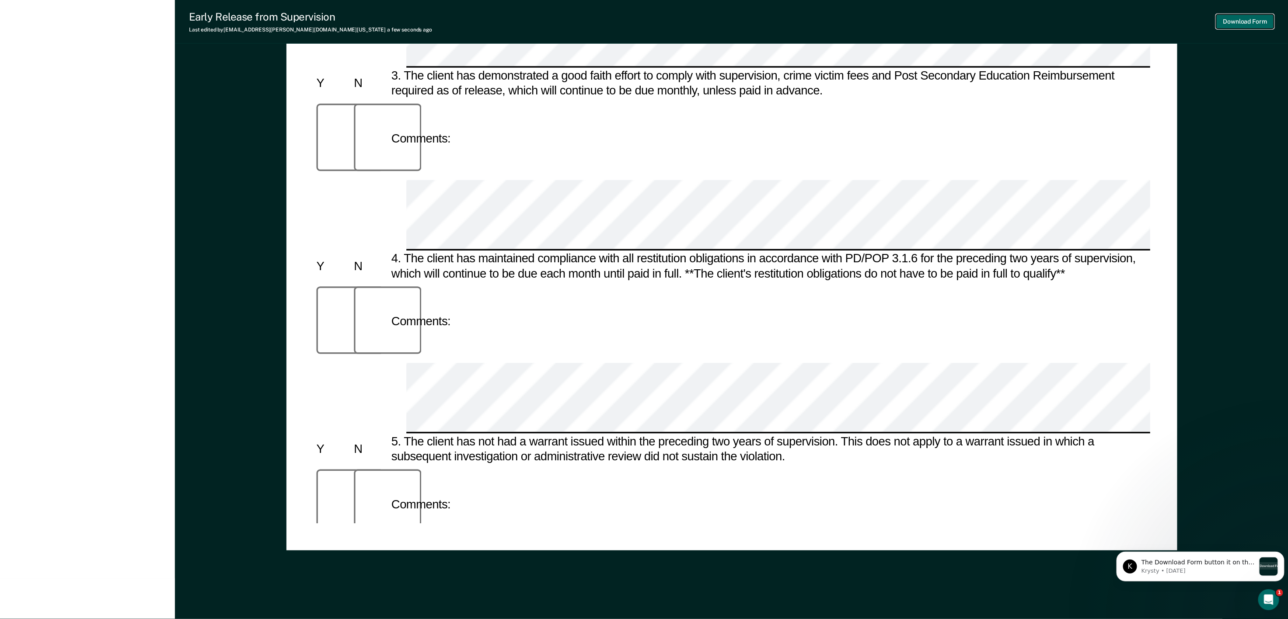
click at [1240, 16] on button "Download Form" at bounding box center [1245, 21] width 58 height 14
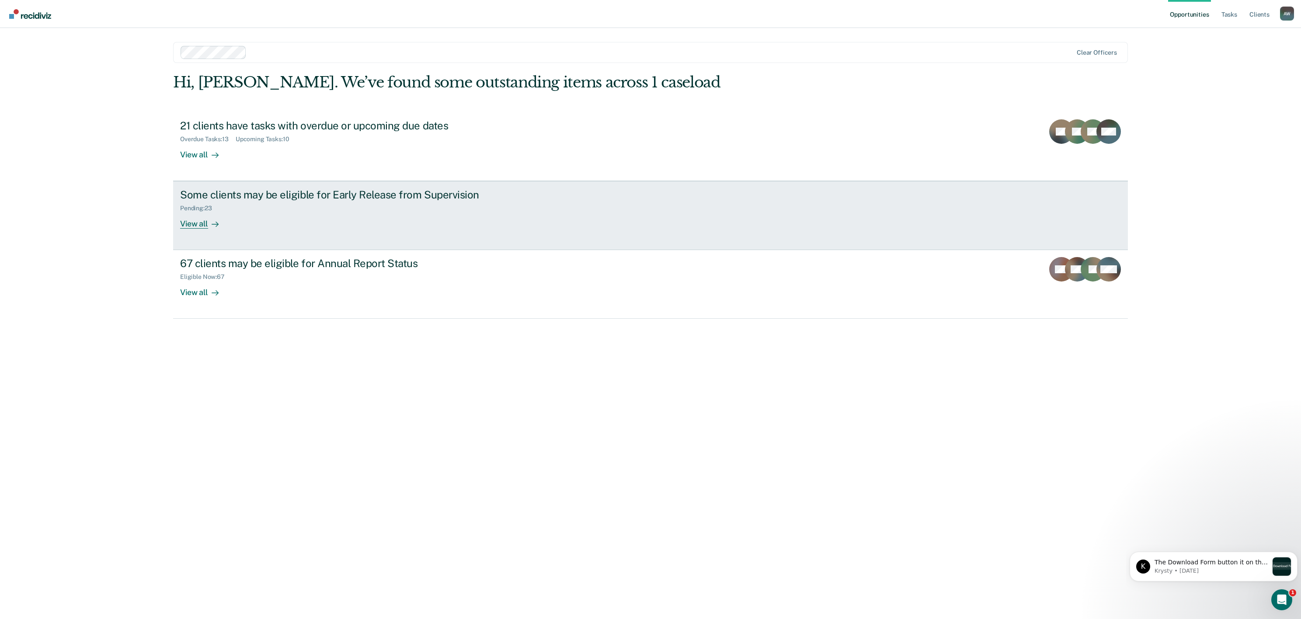
click at [533, 210] on link "Some clients may be eligible for Early Release from Supervision Pending : 23 Vi…" at bounding box center [650, 215] width 955 height 69
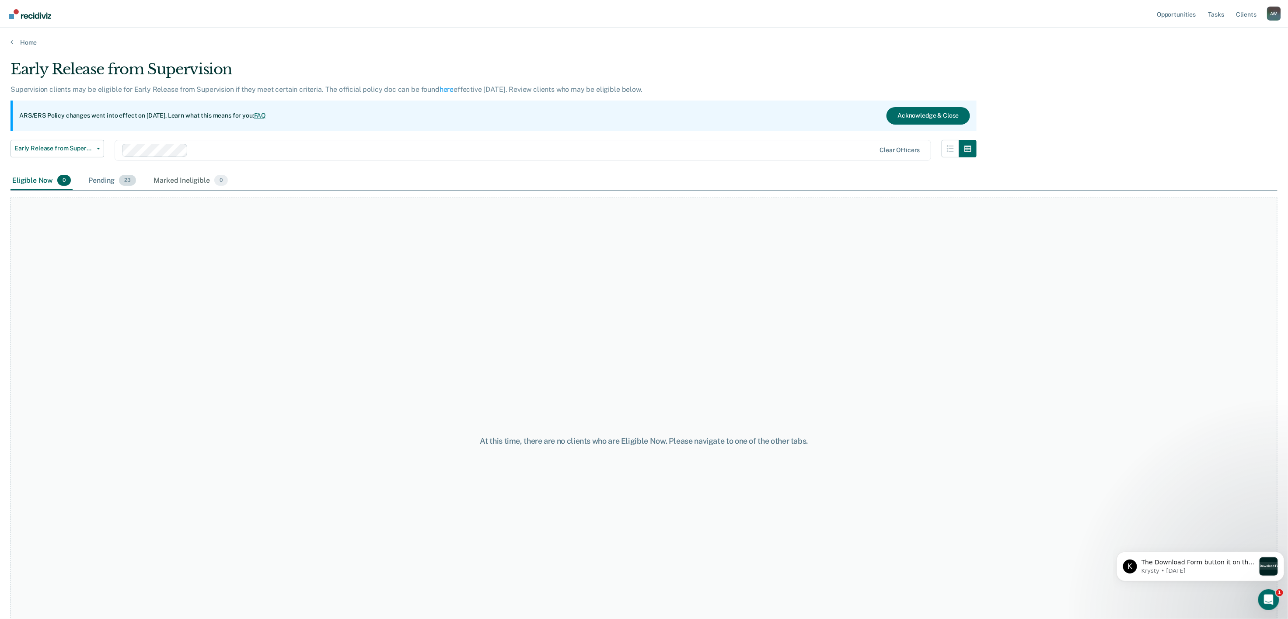
click at [105, 182] on div "Pending 23" at bounding box center [112, 180] width 51 height 19
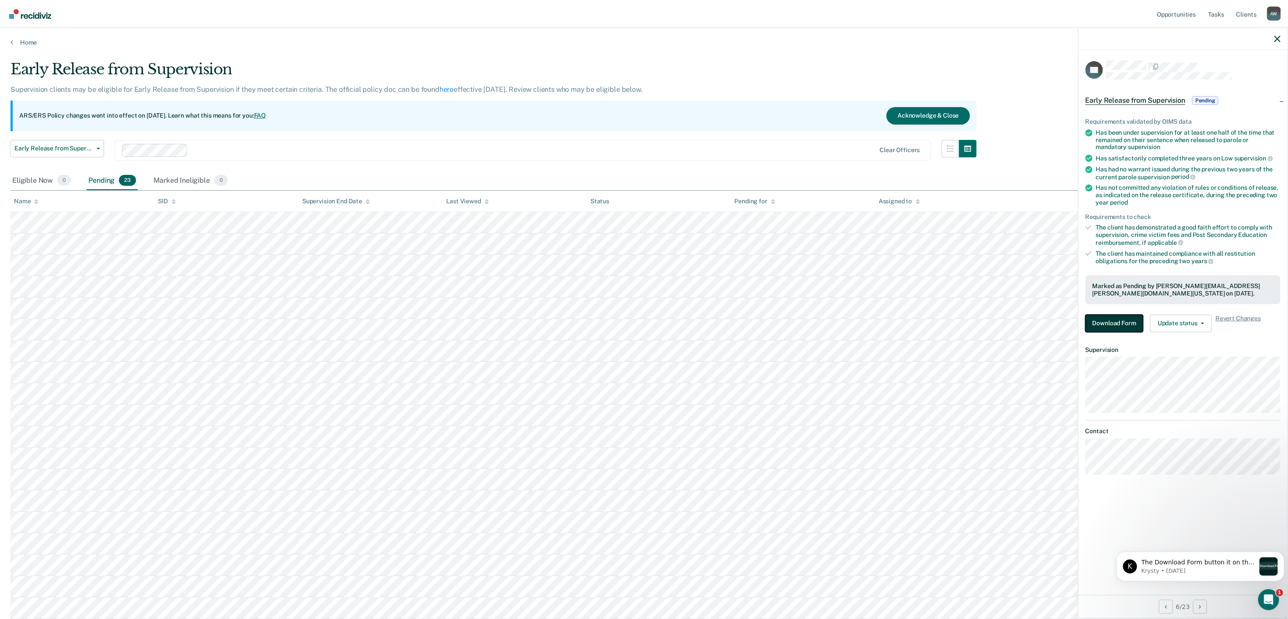
click at [1128, 315] on button "Download Form" at bounding box center [1114, 323] width 58 height 17
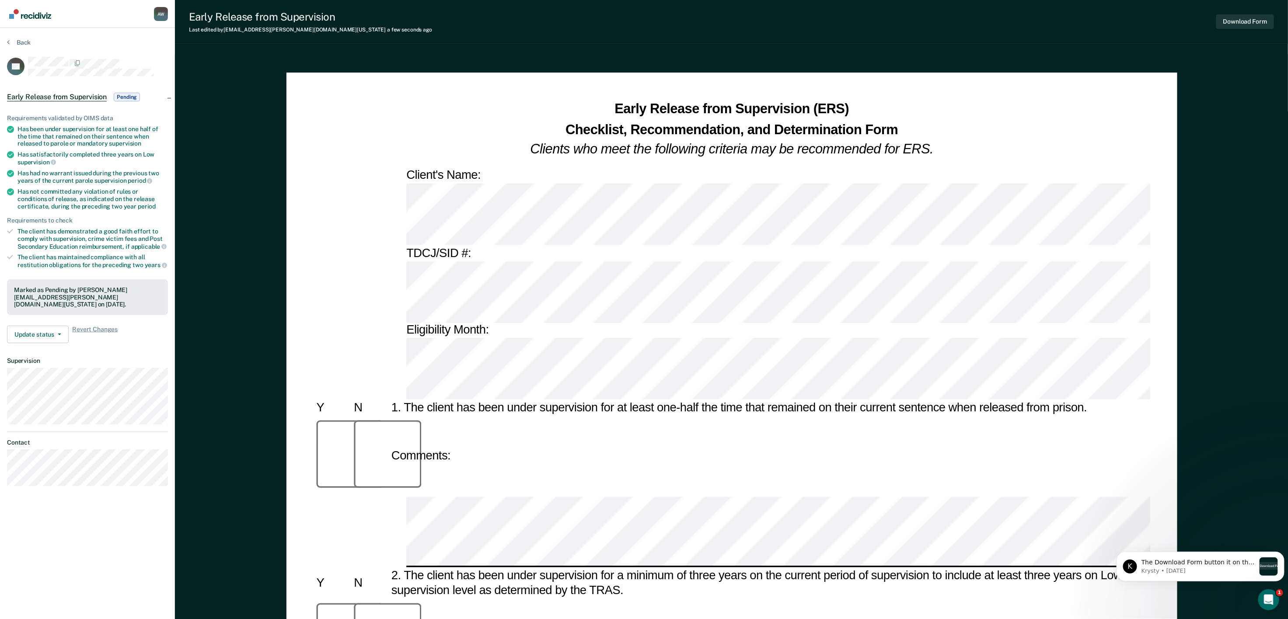
drag, startPoint x: 464, startPoint y: 324, endPoint x: 776, endPoint y: 314, distance: 311.5
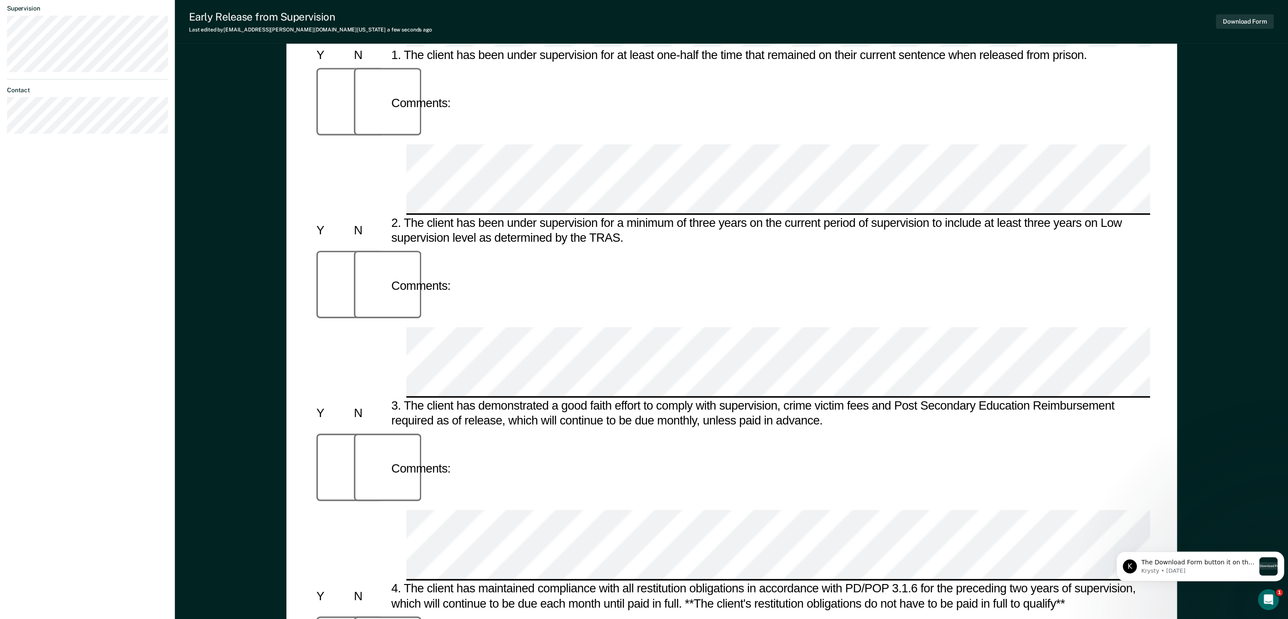
scroll to position [525, 0]
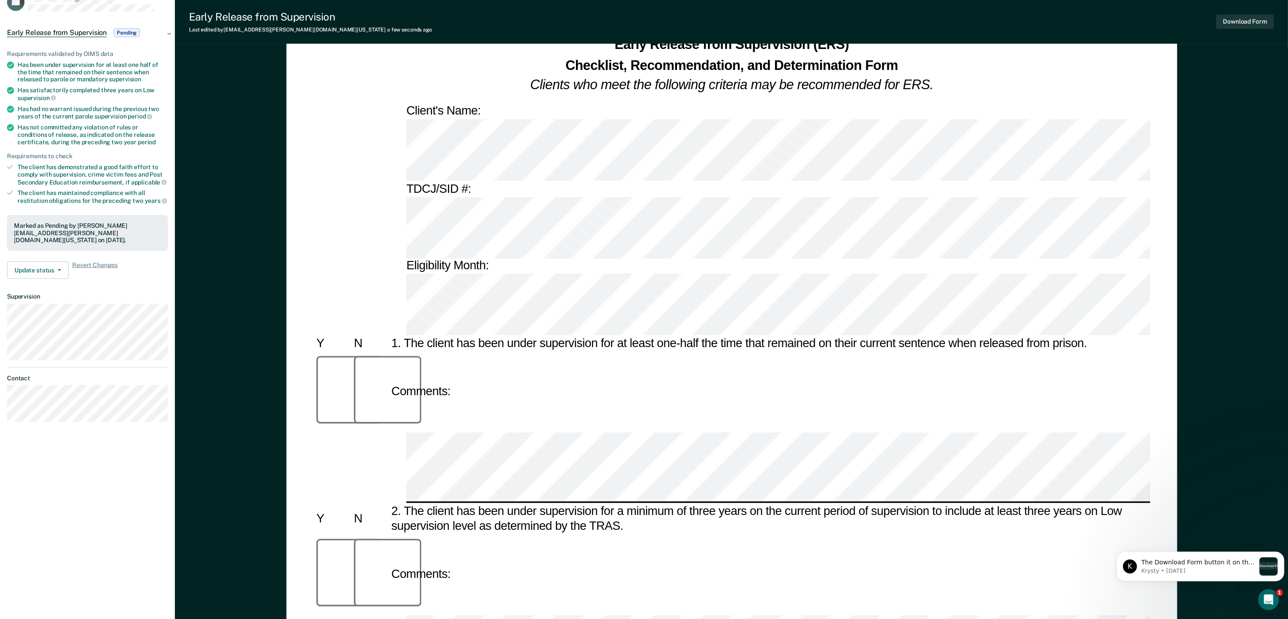
scroll to position [0, 0]
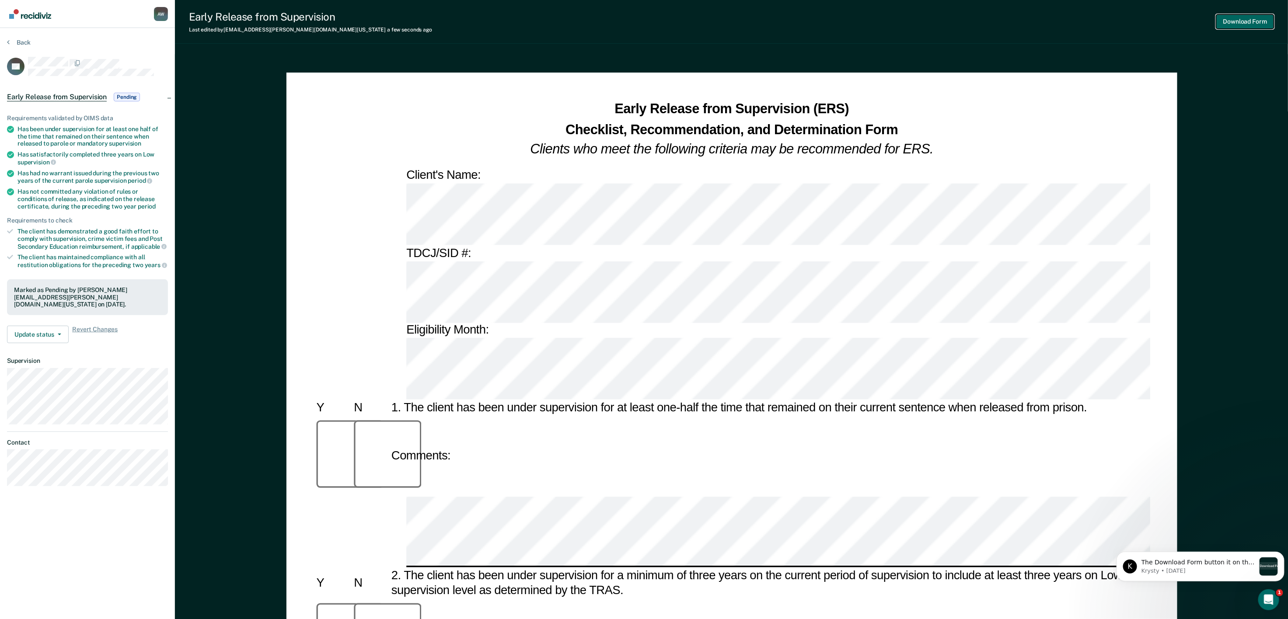
click at [1242, 20] on button "Download Form" at bounding box center [1245, 21] width 58 height 14
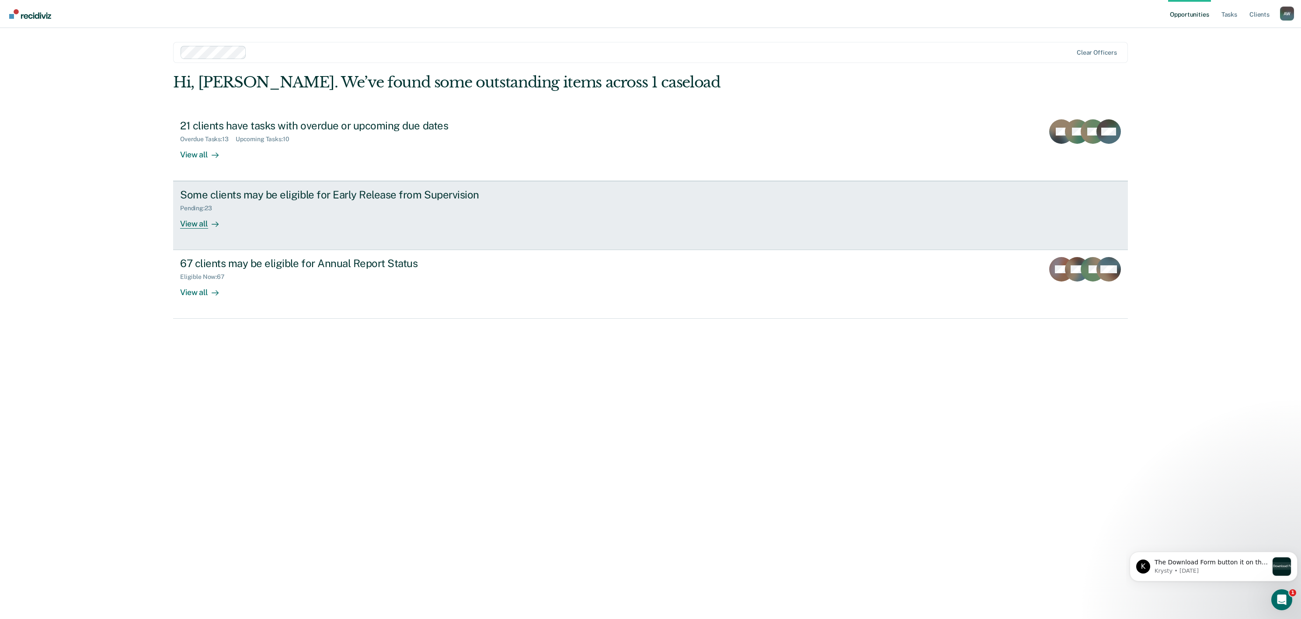
click at [197, 224] on div "View all" at bounding box center [204, 220] width 49 height 17
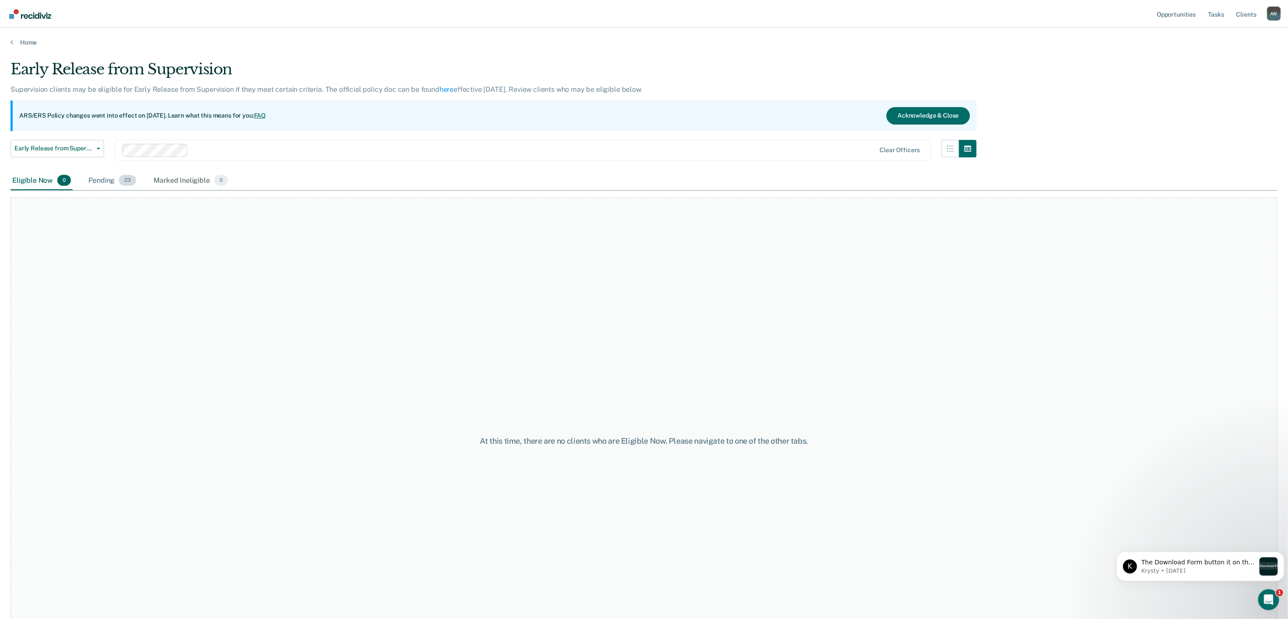
click at [112, 182] on div "Pending 23" at bounding box center [112, 180] width 51 height 19
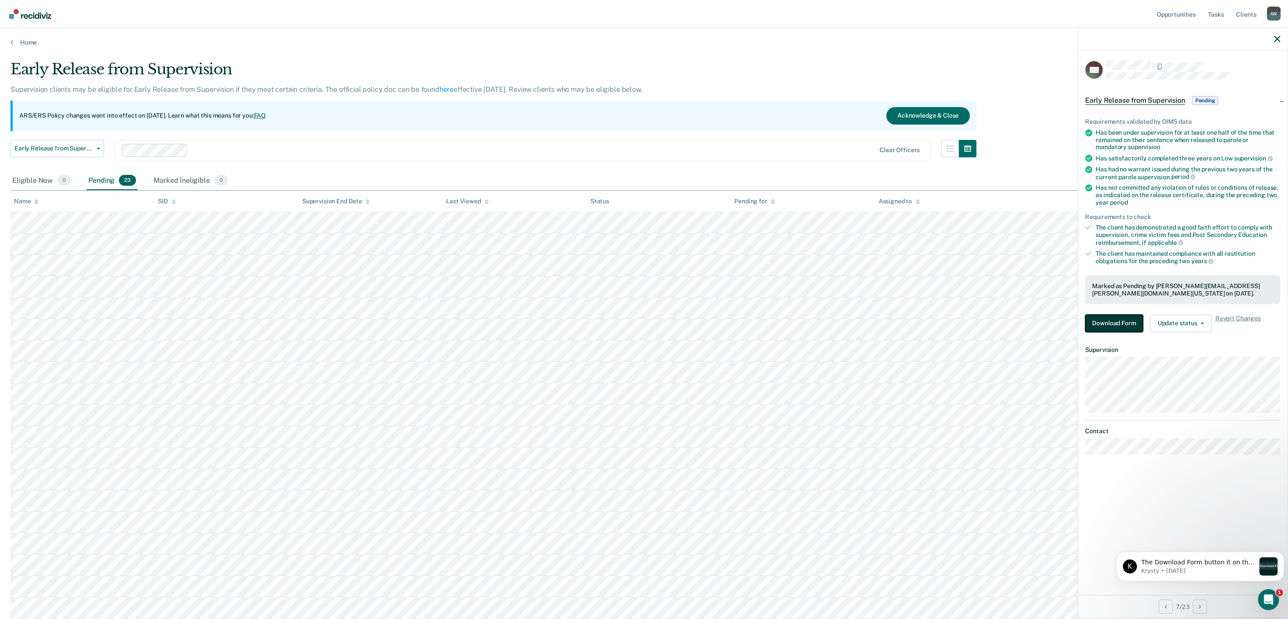
click at [1113, 316] on button "Download Form" at bounding box center [1114, 323] width 58 height 17
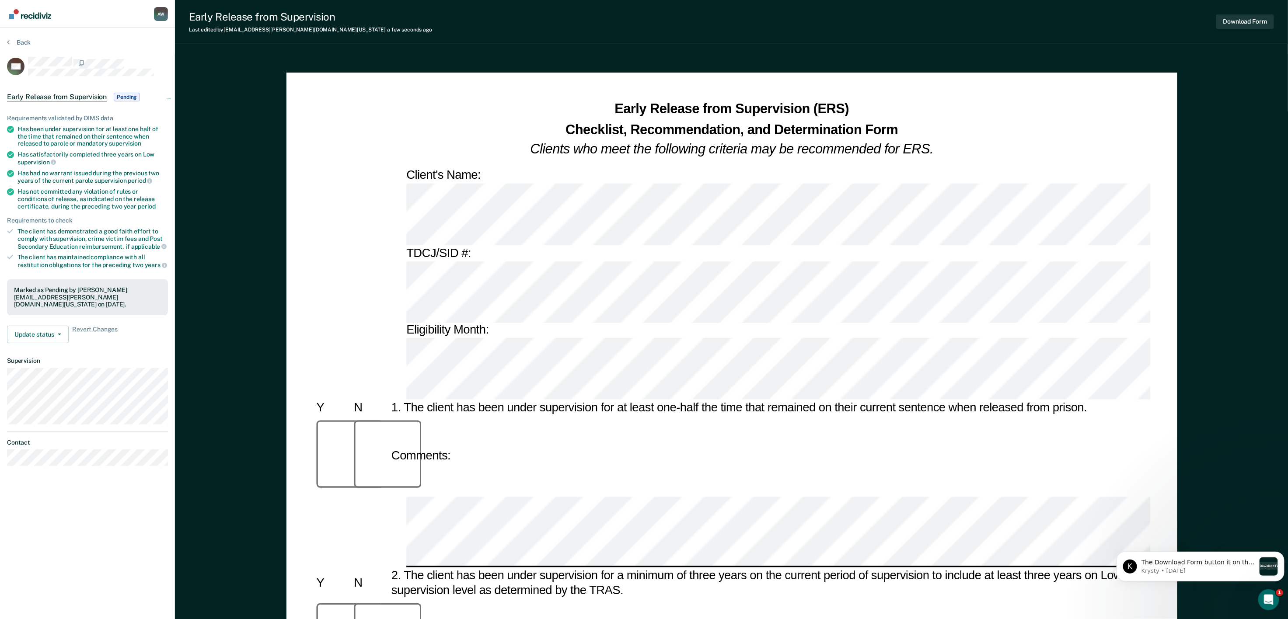
click at [1251, 19] on div "Download Form" at bounding box center [1245, 21] width 58 height 22
click at [1230, 25] on button "Download Form" at bounding box center [1245, 21] width 58 height 14
